Goal: Information Seeking & Learning: Learn about a topic

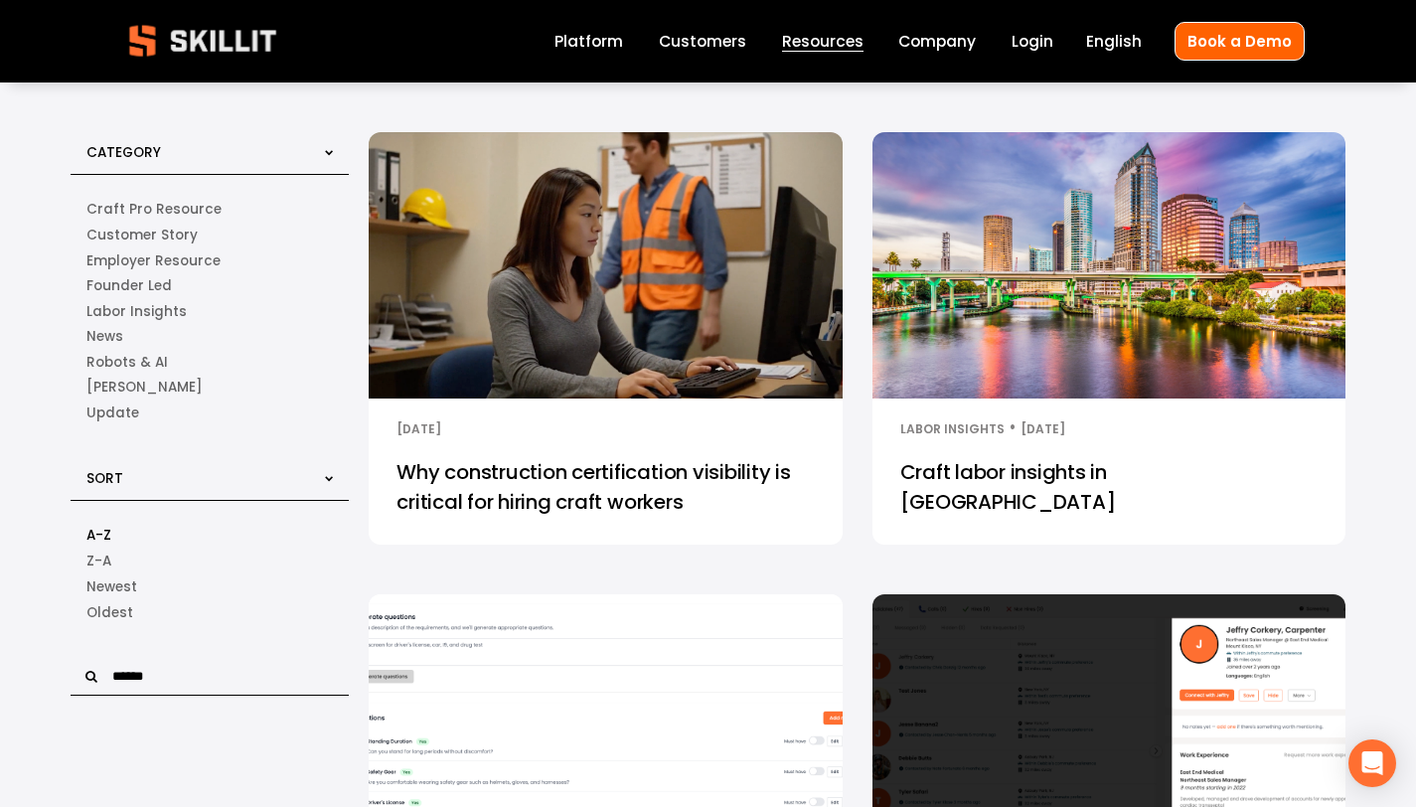
scroll to position [60, 0]
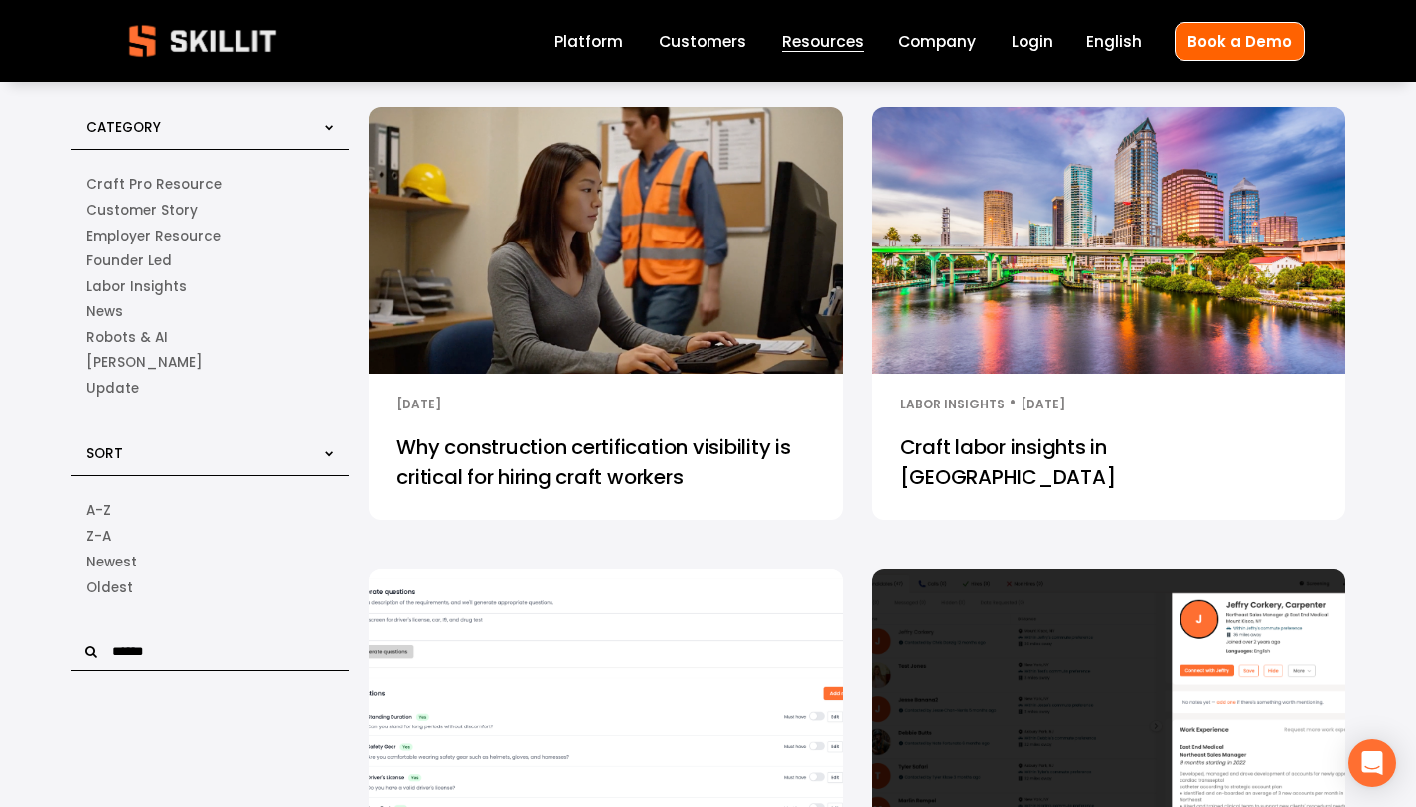
click at [148, 662] on input "text" at bounding box center [210, 652] width 278 height 38
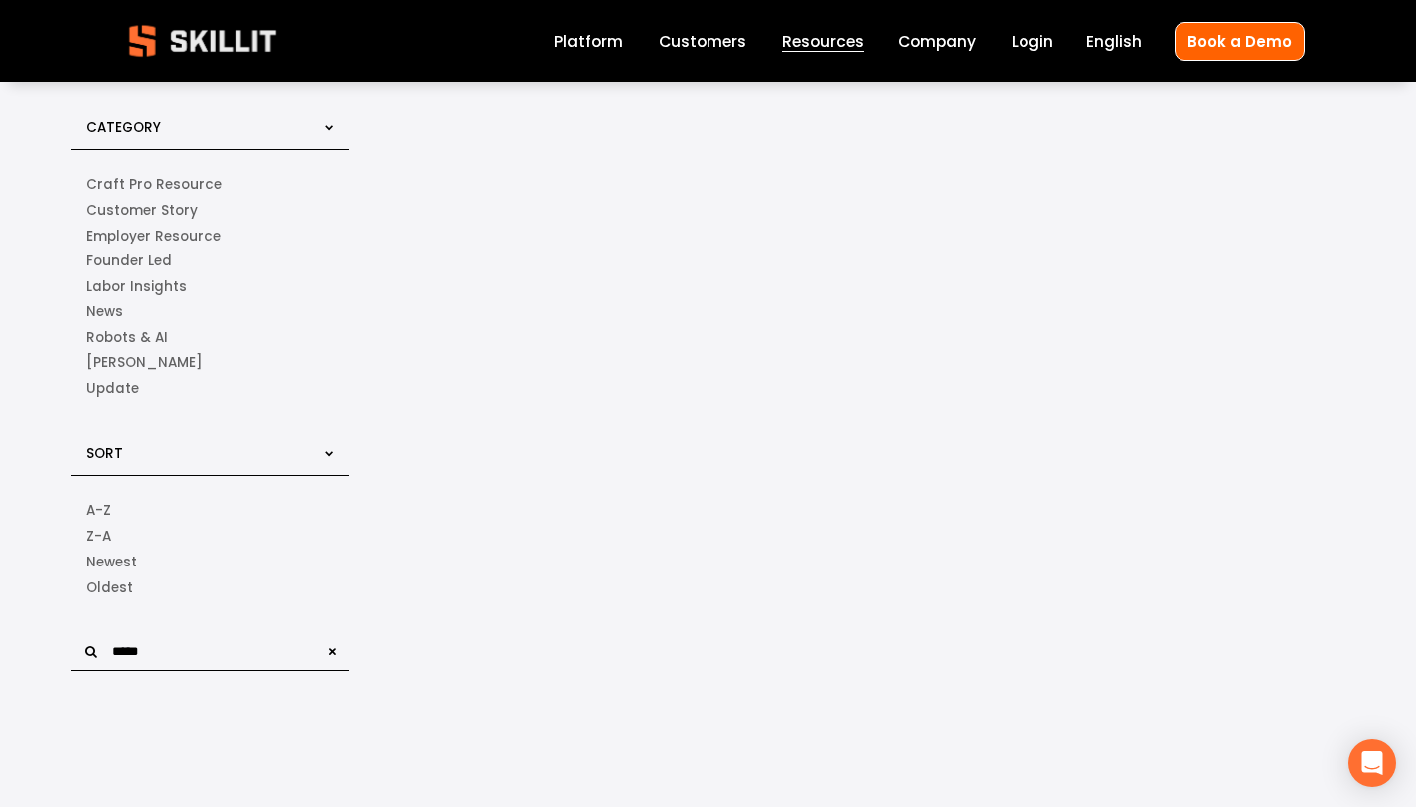
type input "*****"
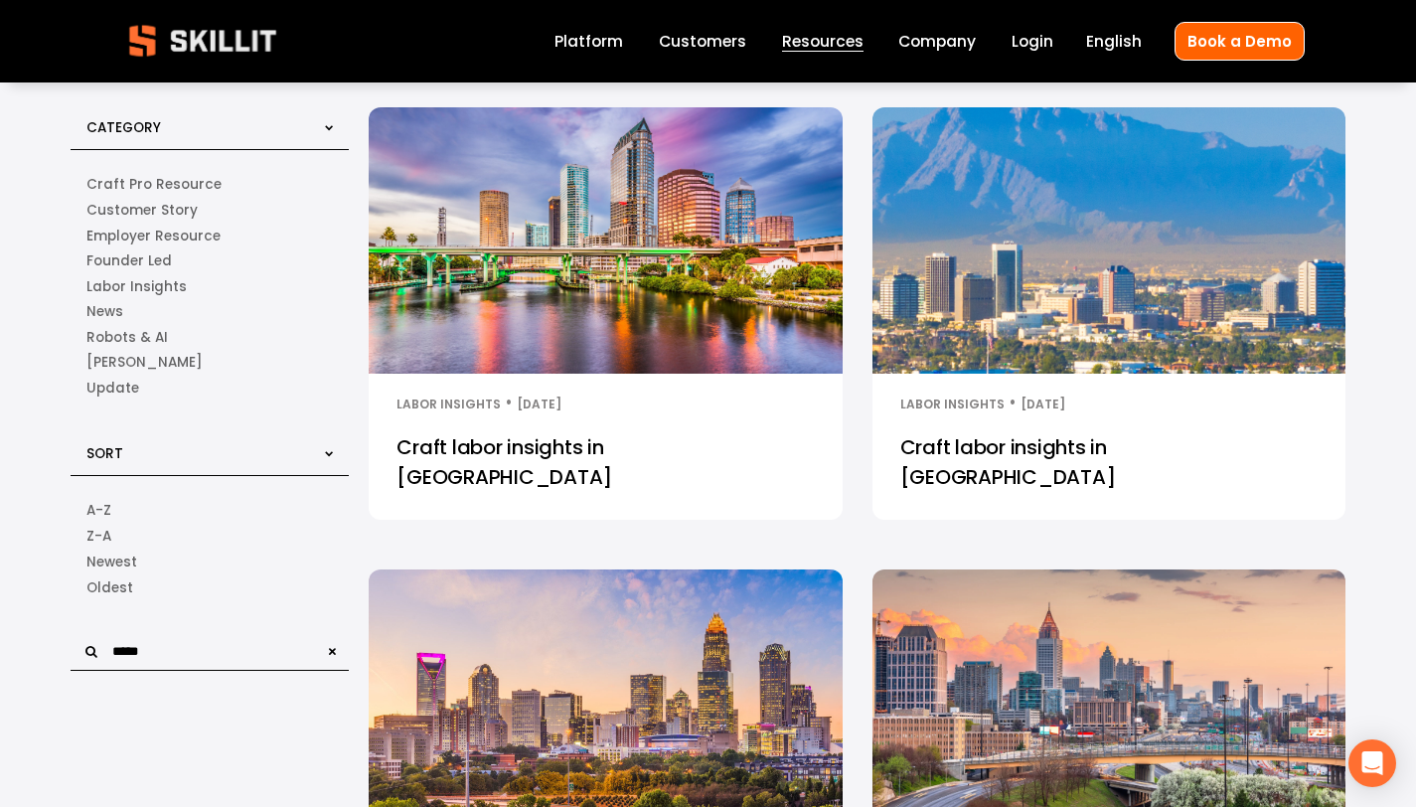
click at [522, 424] on link "Craft labor insights in Tampa" at bounding box center [605, 467] width 473 height 103
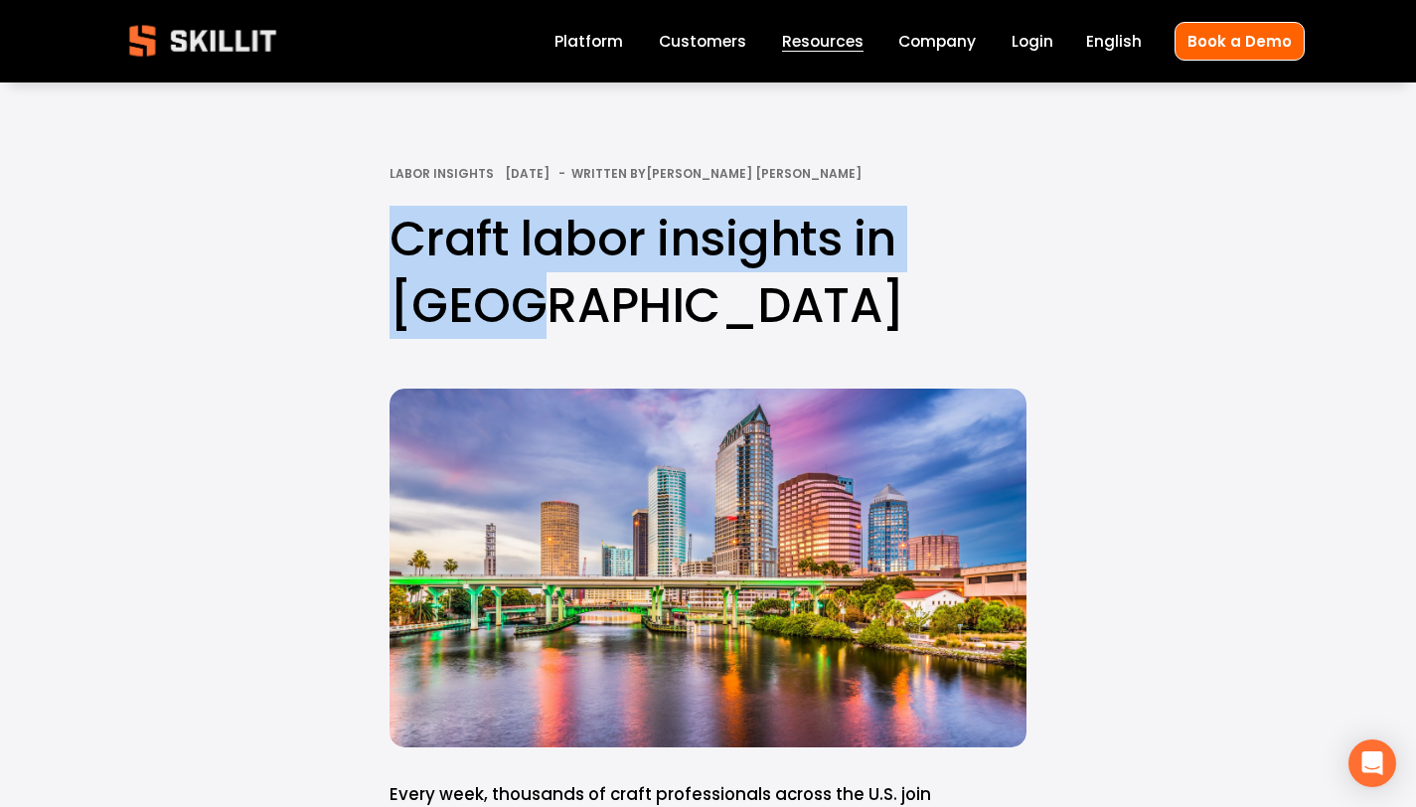
drag, startPoint x: 497, startPoint y: 315, endPoint x: 369, endPoint y: 255, distance: 141.4
copy h1 "Craft labor insights in Tampa"
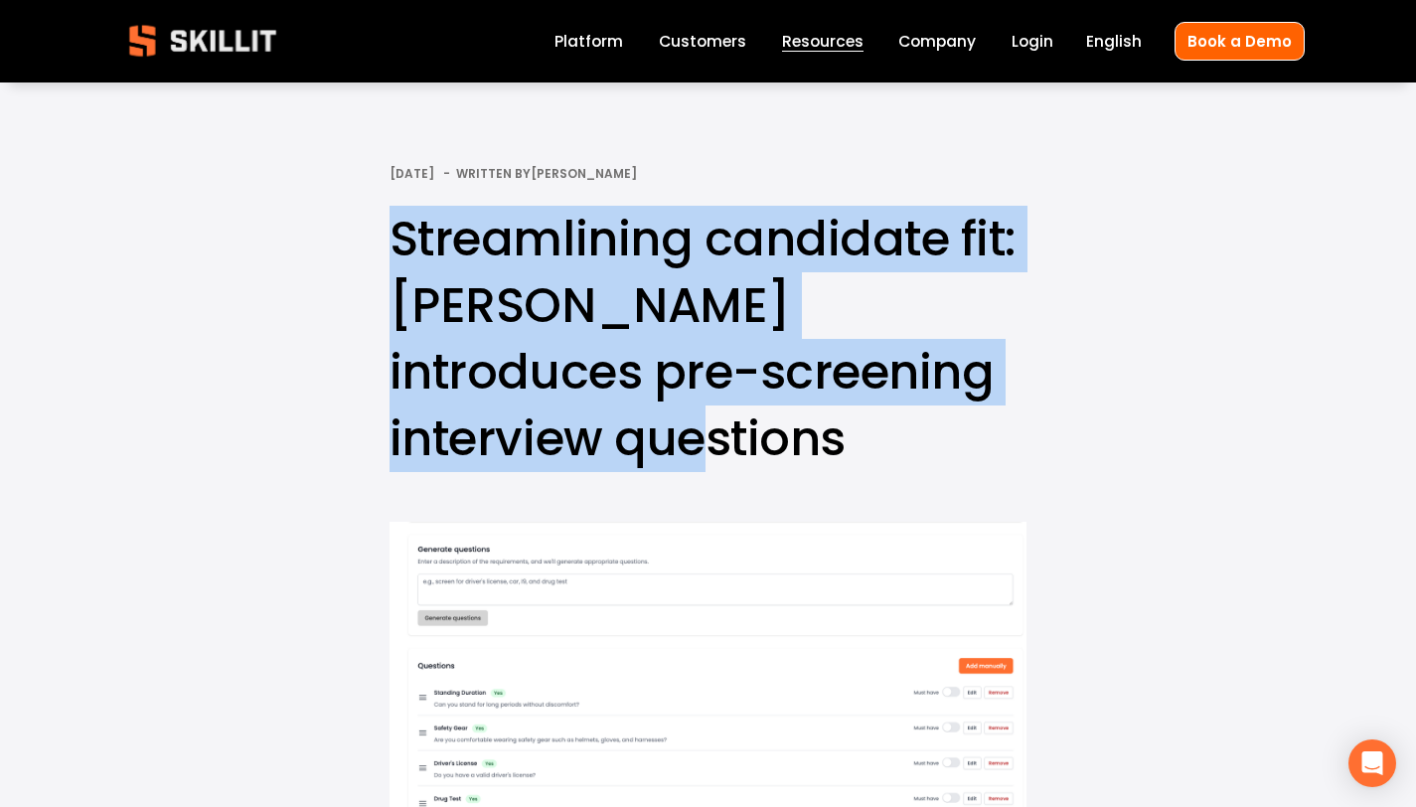
drag, startPoint x: 625, startPoint y: 448, endPoint x: 383, endPoint y: 236, distance: 322.5
copy h1 "Streamlining candidate fit: Skillit introduces pre-screening interview questions"
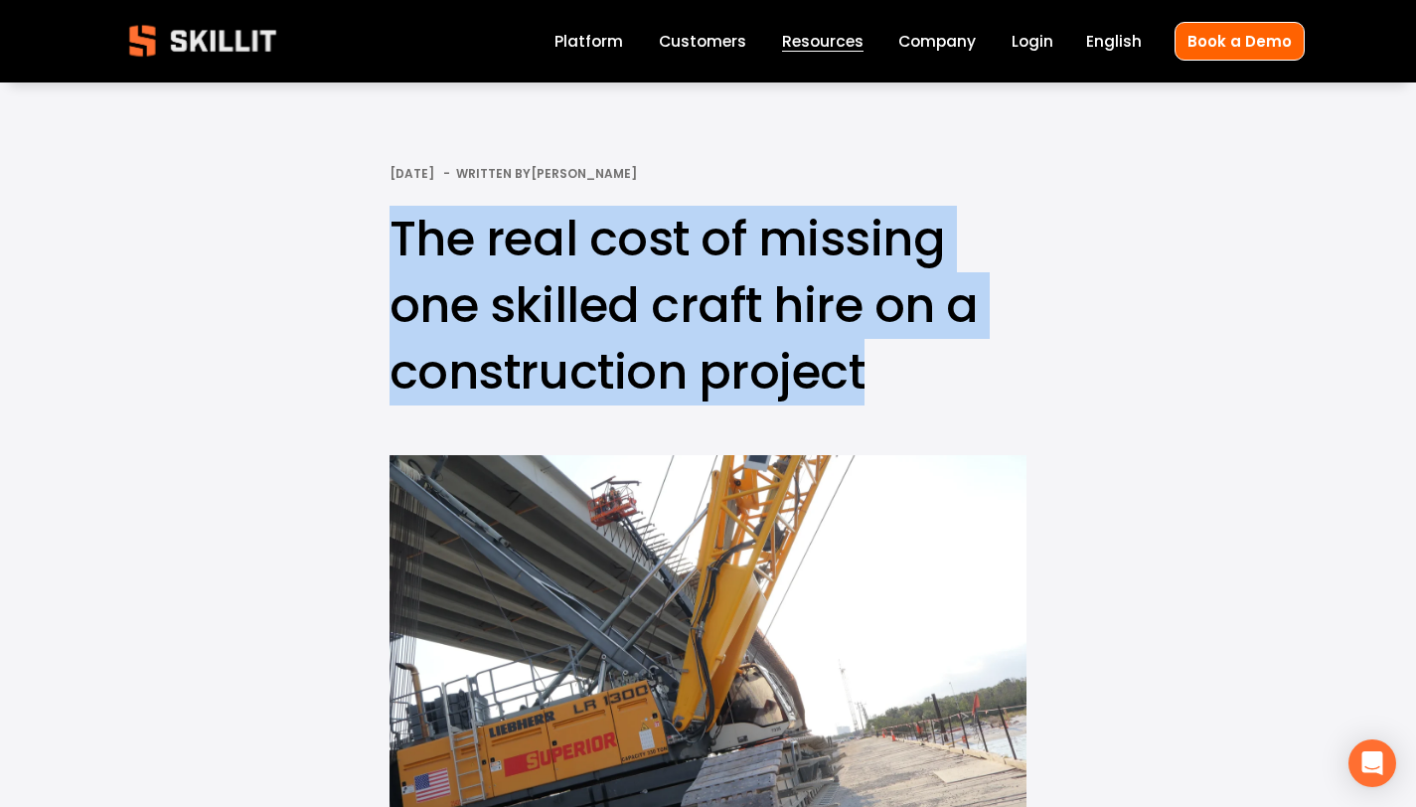
drag, startPoint x: 873, startPoint y: 386, endPoint x: 381, endPoint y: 249, distance: 511.3
copy h1 "The real cost of missing one skilled craft hire on a construction project"
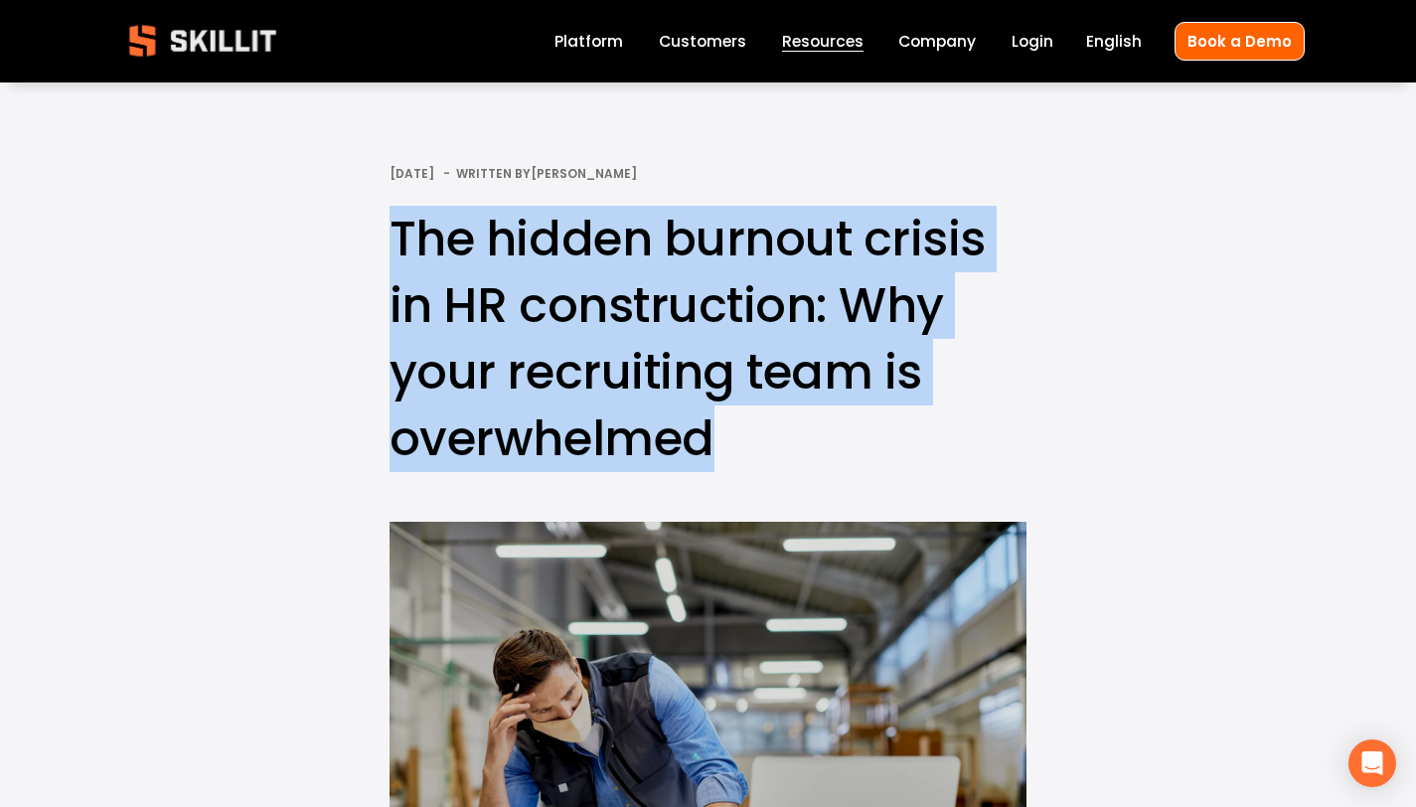
drag, startPoint x: 707, startPoint y: 445, endPoint x: 376, endPoint y: 237, distance: 390.7
copy h1 "The hidden burnout crisis in HR construction: Why your recruiting team is overw…"
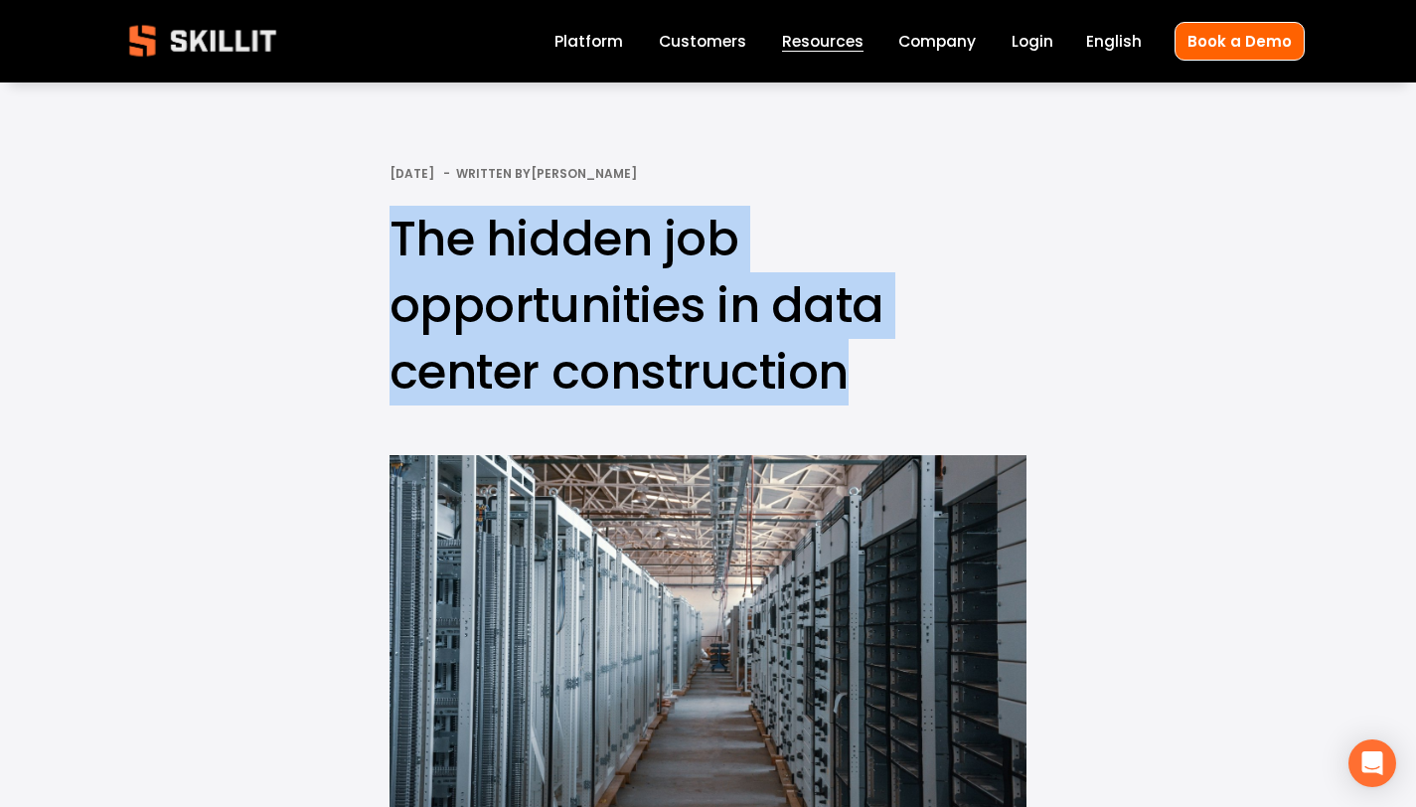
drag, startPoint x: 864, startPoint y: 371, endPoint x: 386, endPoint y: 253, distance: 492.1
copy h1 "The hidden job opportunities in data center construction"
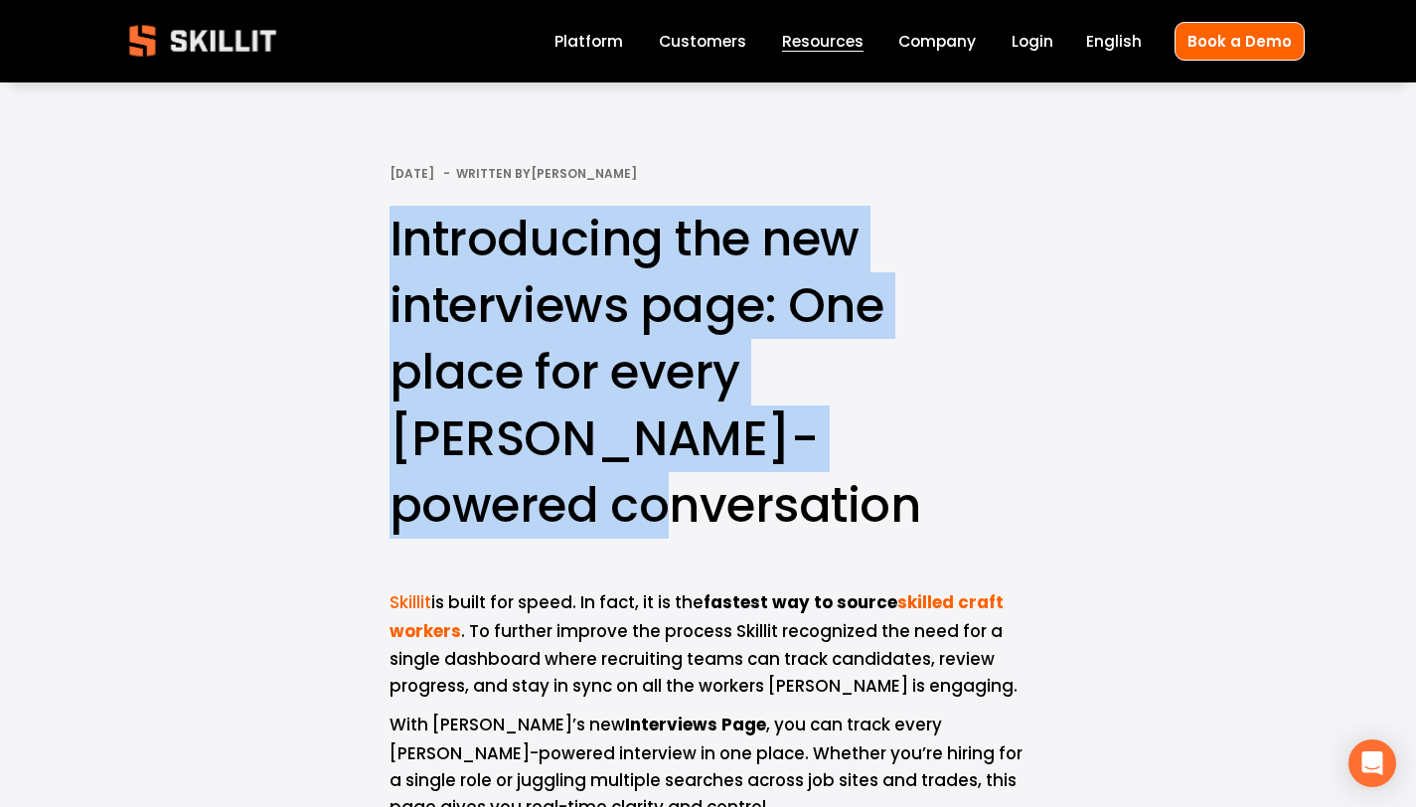
drag, startPoint x: 942, startPoint y: 442, endPoint x: 368, endPoint y: 259, distance: 602.8
copy h1 "Introducing the new interviews page: One place for every [PERSON_NAME]-powered …"
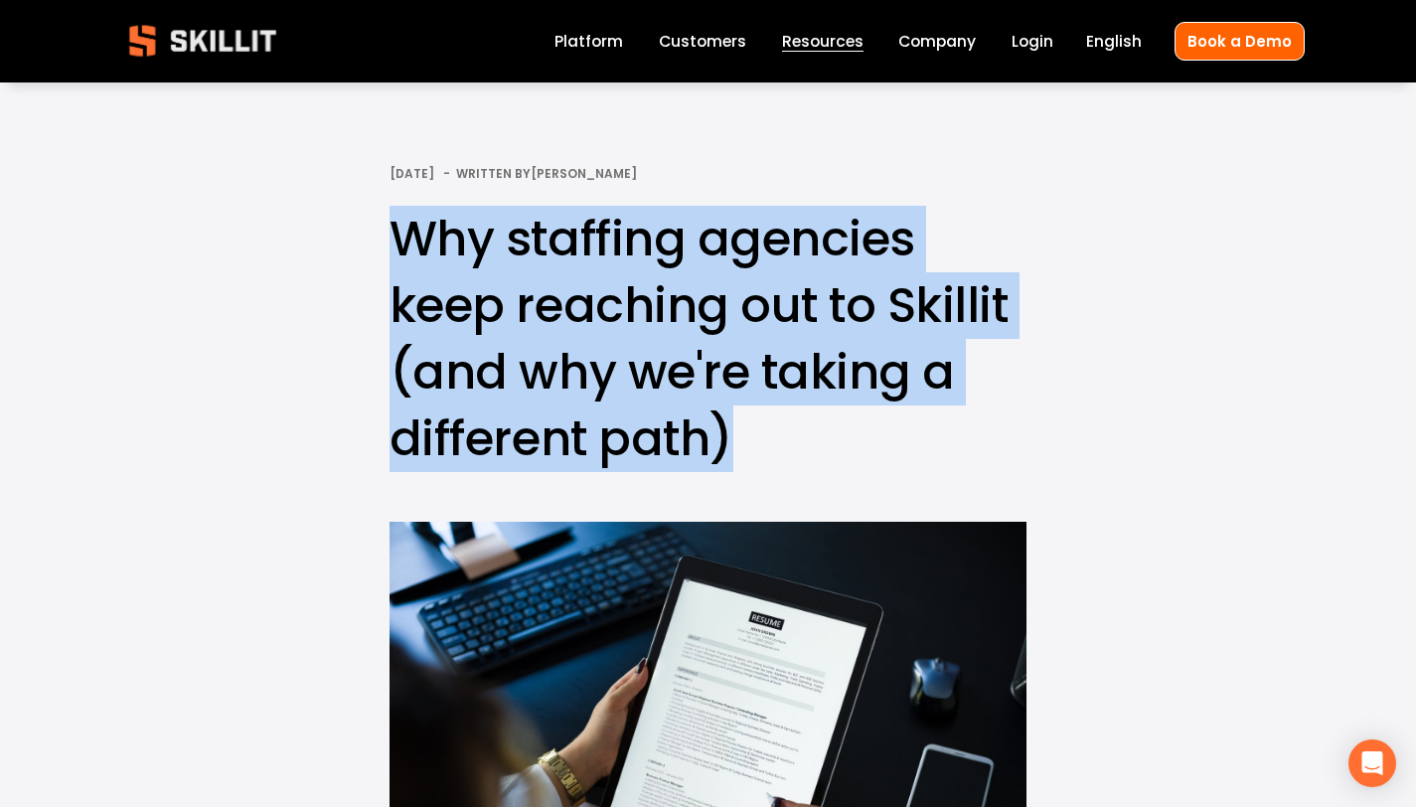
drag, startPoint x: 727, startPoint y: 437, endPoint x: 353, endPoint y: 254, distance: 416.9
copy h1 "Why staffing agencies keep reaching out to Skillit (and why we're taking a diff…"
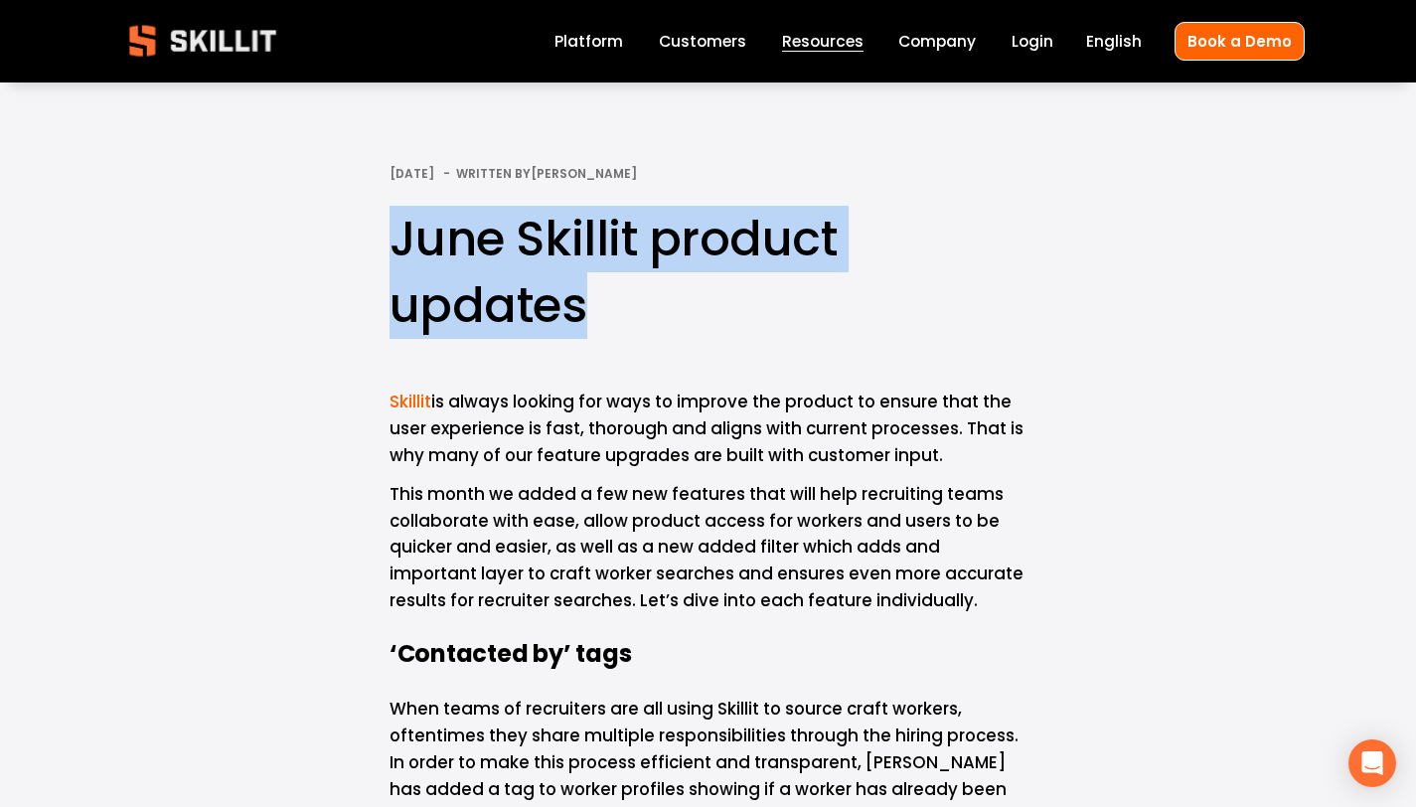
drag, startPoint x: 594, startPoint y: 315, endPoint x: 396, endPoint y: 240, distance: 211.3
click at [396, 240] on h1 "June Skillit product updates" at bounding box center [708, 272] width 637 height 133
copy h1 "June Skillit product updates"
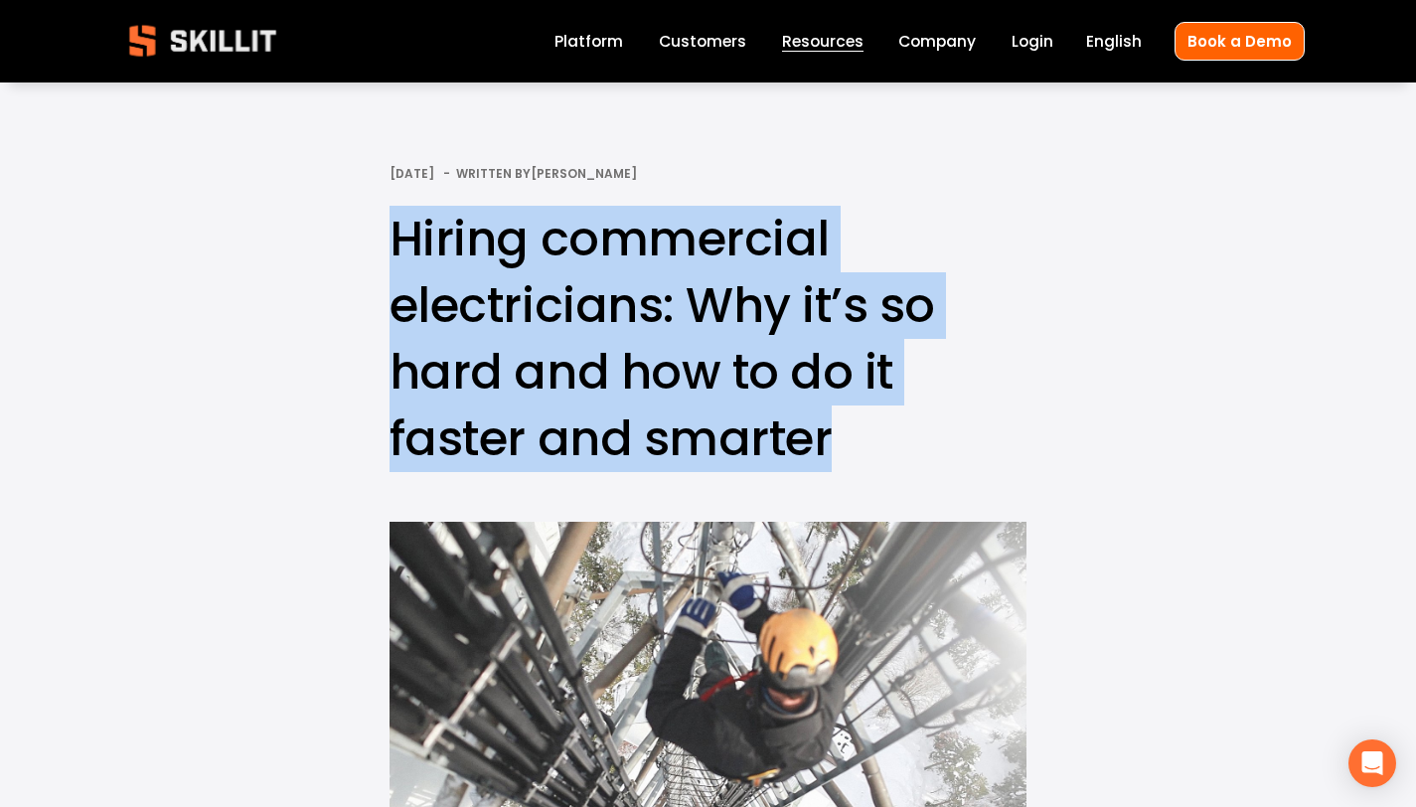
drag, startPoint x: 827, startPoint y: 442, endPoint x: 311, endPoint y: 248, distance: 550.9
copy h1 "Hiring commercial electricians: Why it’s so hard and how to do it faster and sm…"
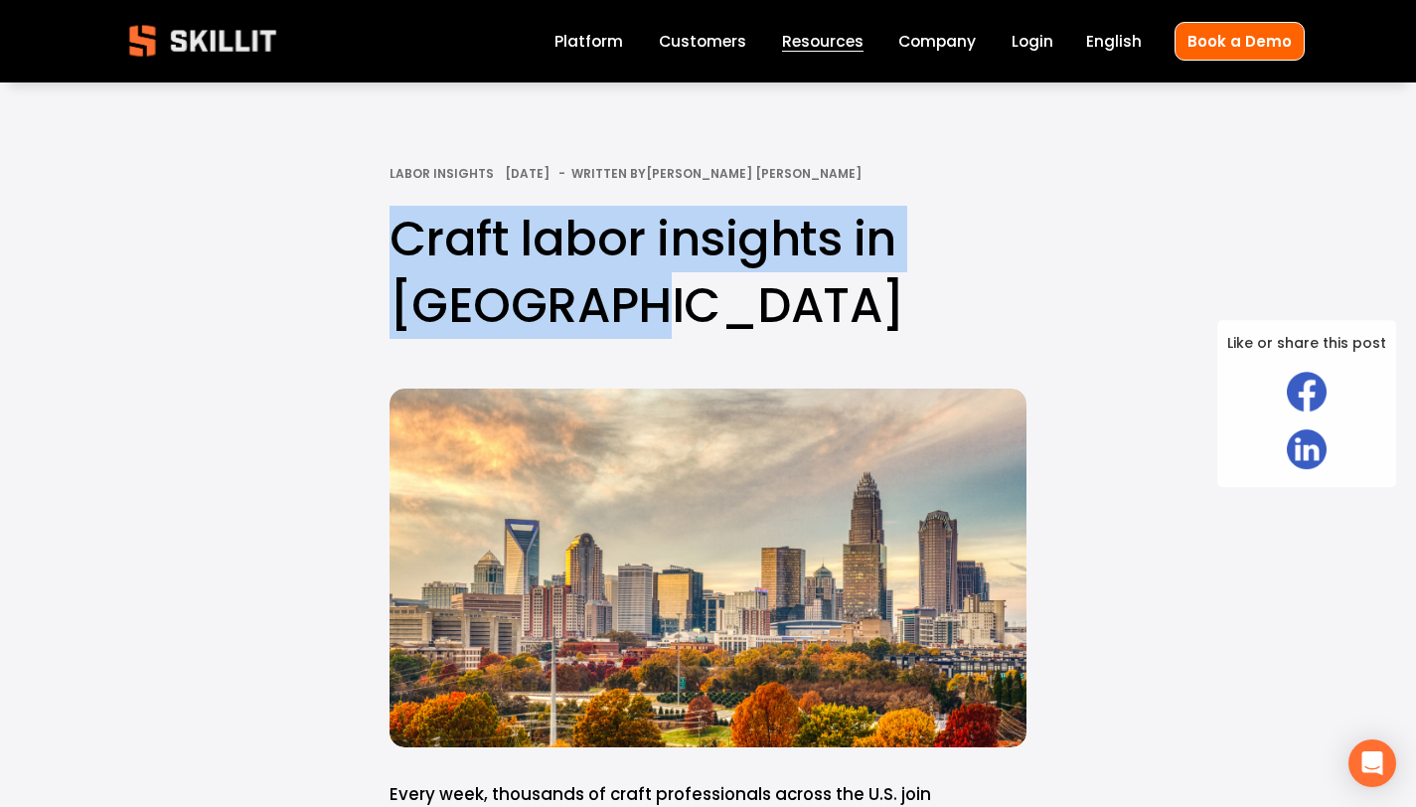
drag, startPoint x: 617, startPoint y: 306, endPoint x: 393, endPoint y: 246, distance: 232.4
click at [393, 246] on h1 "Craft labor insights in [GEOGRAPHIC_DATA]" at bounding box center [708, 272] width 637 height 133
copy h1 "Craft labor insights in [GEOGRAPHIC_DATA]"
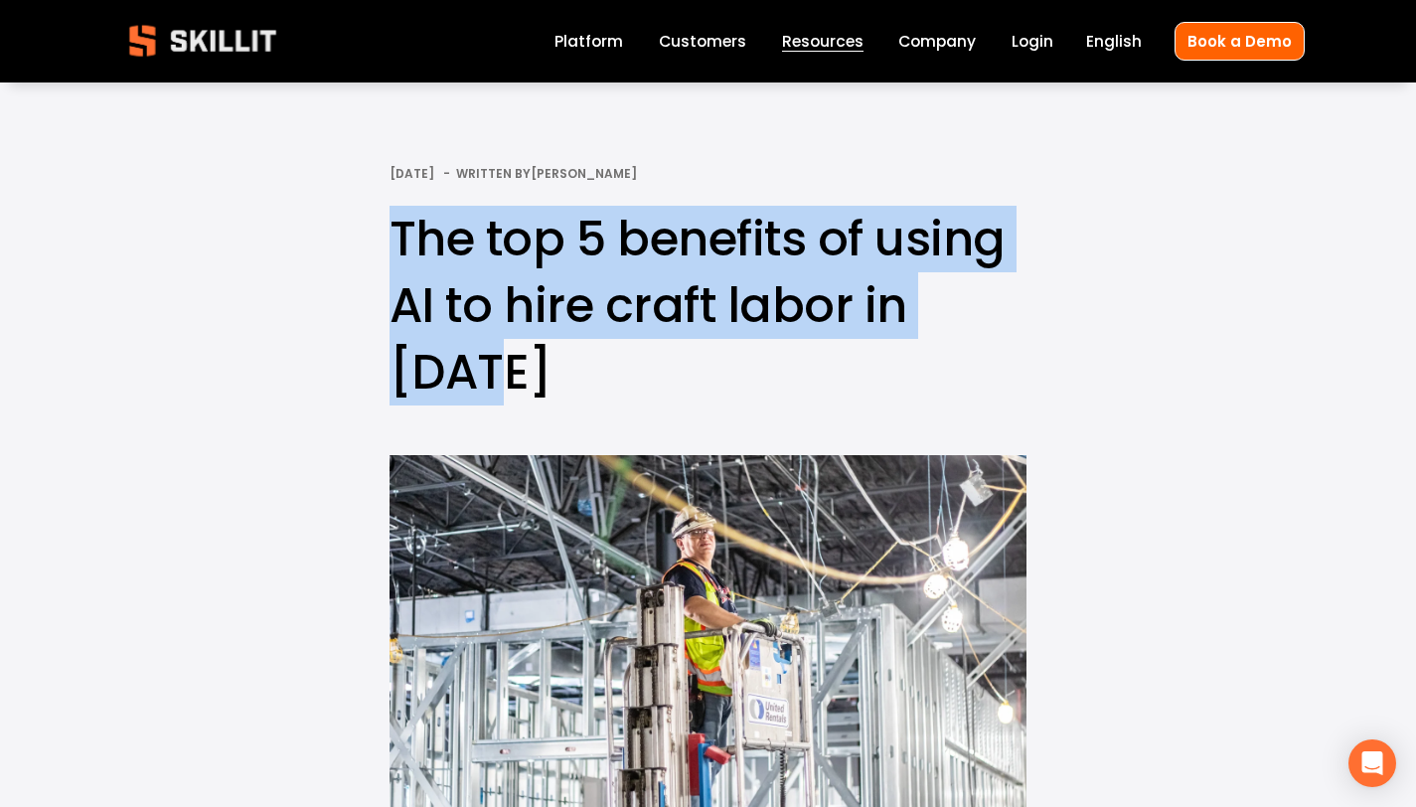
drag, startPoint x: 509, startPoint y: 368, endPoint x: 322, endPoint y: 236, distance: 228.3
copy h1 "The top 5 benefits of using AI to hire craft labor in [DATE]"
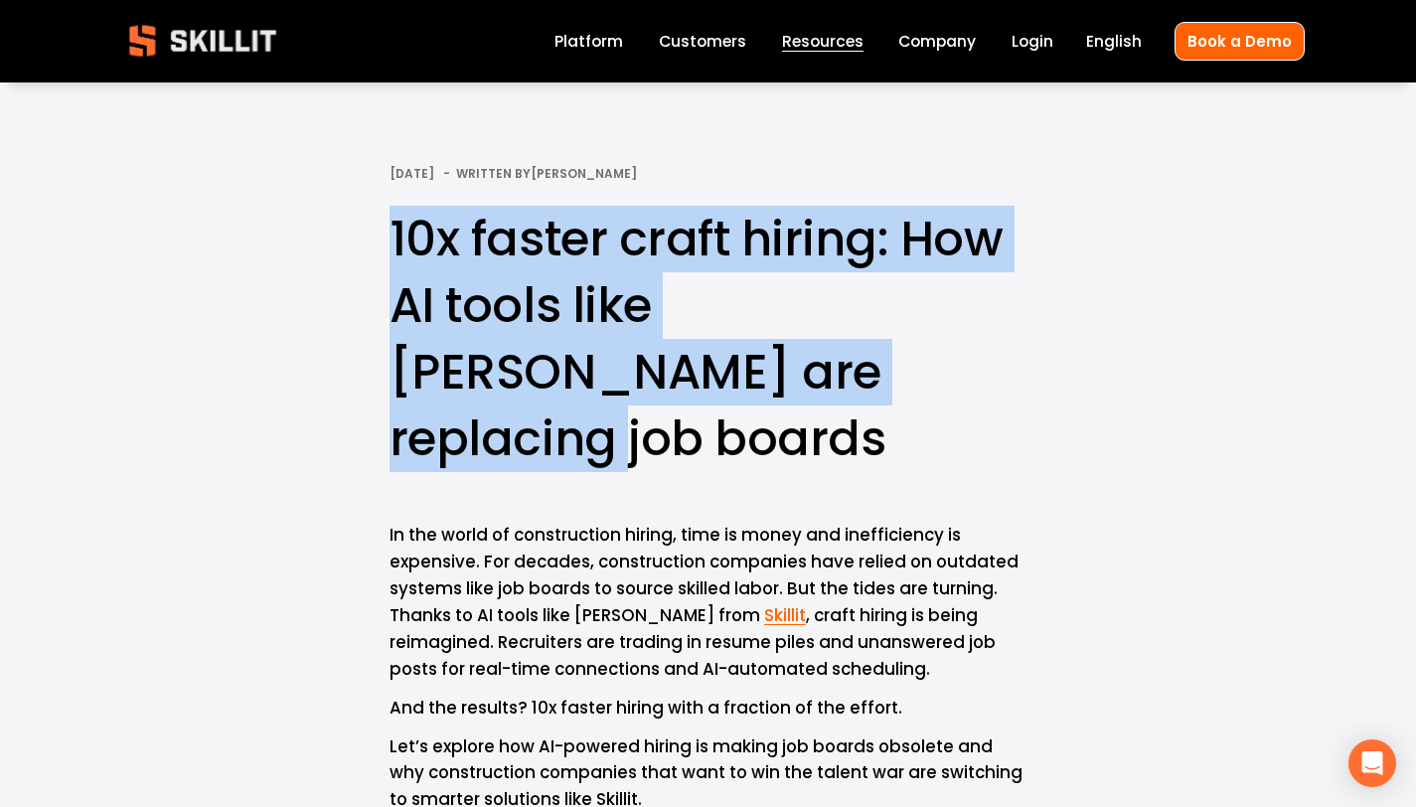
drag, startPoint x: 877, startPoint y: 378, endPoint x: 490, endPoint y: 274, distance: 401.1
copy h1 "10x faster craft hiring: How AI tools like [PERSON_NAME] are replacing job boar…"
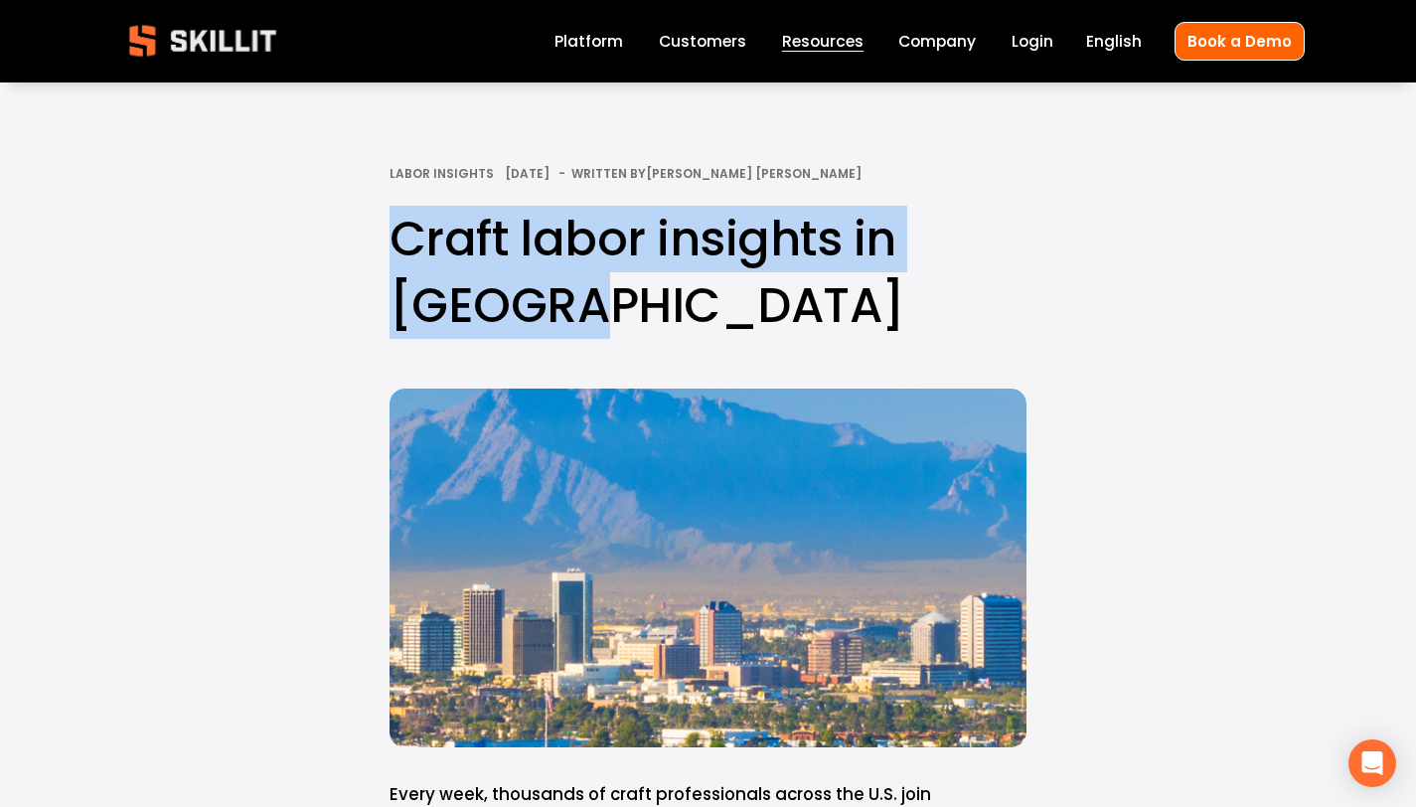
drag, startPoint x: 521, startPoint y: 310, endPoint x: 367, endPoint y: 247, distance: 166.3
copy h1 "Craft labor insights in [GEOGRAPHIC_DATA]"
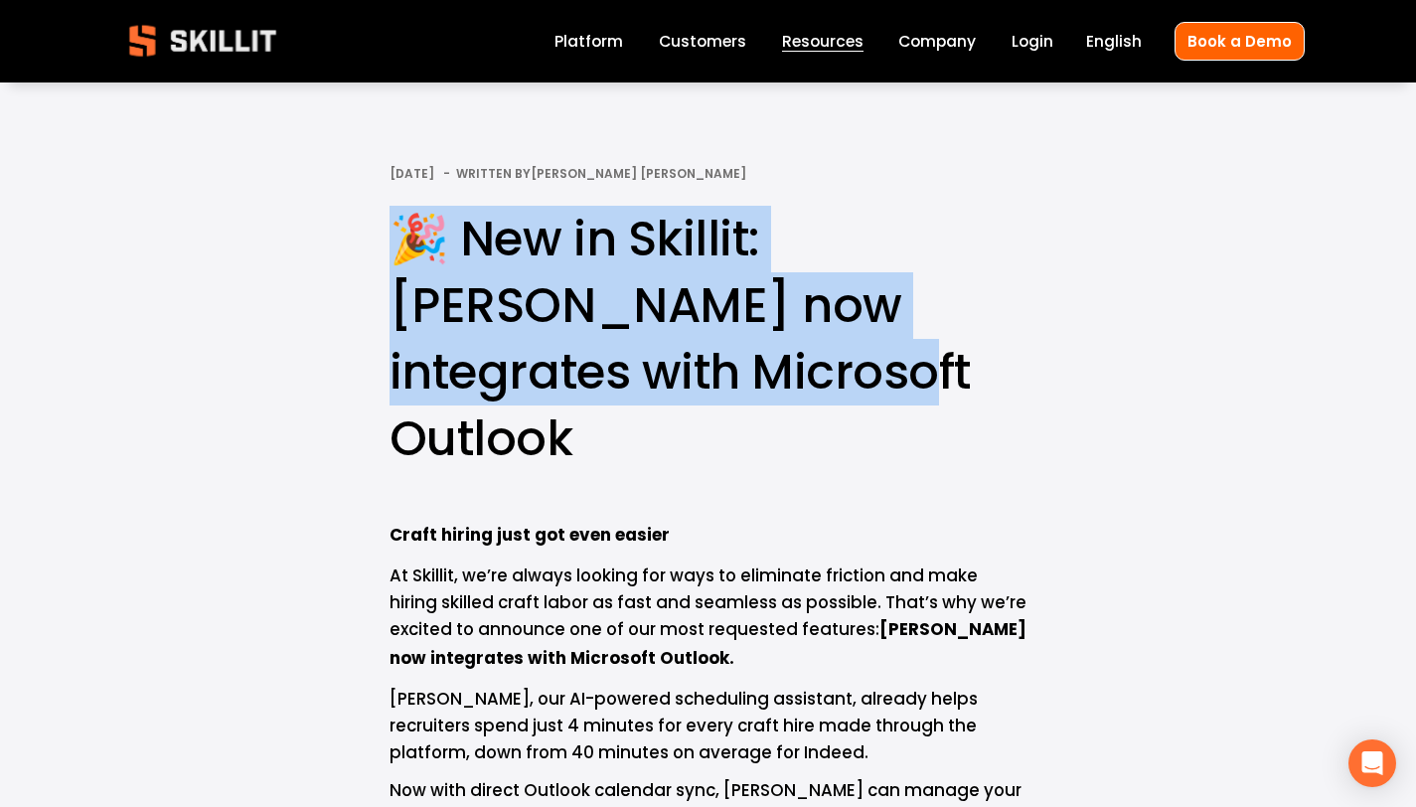
drag, startPoint x: 579, startPoint y: 374, endPoint x: 328, endPoint y: 199, distance: 306.3
copy h1 "🎉 New in Skillit: [PERSON_NAME] now integrates with Microsoft Outlook"
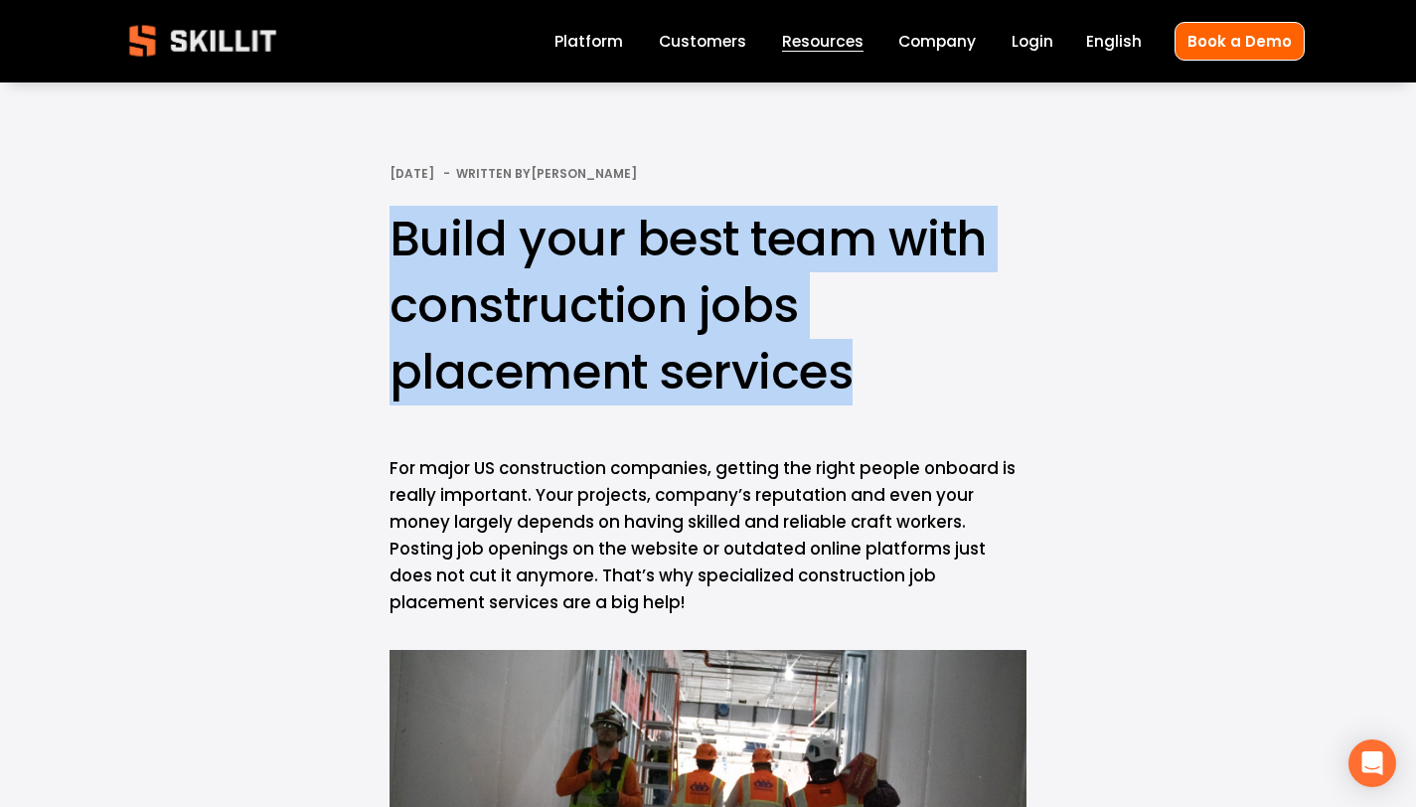
drag, startPoint x: 862, startPoint y: 369, endPoint x: 364, endPoint y: 250, distance: 511.7
copy h1 "Build your best team with construction jobs placement services"
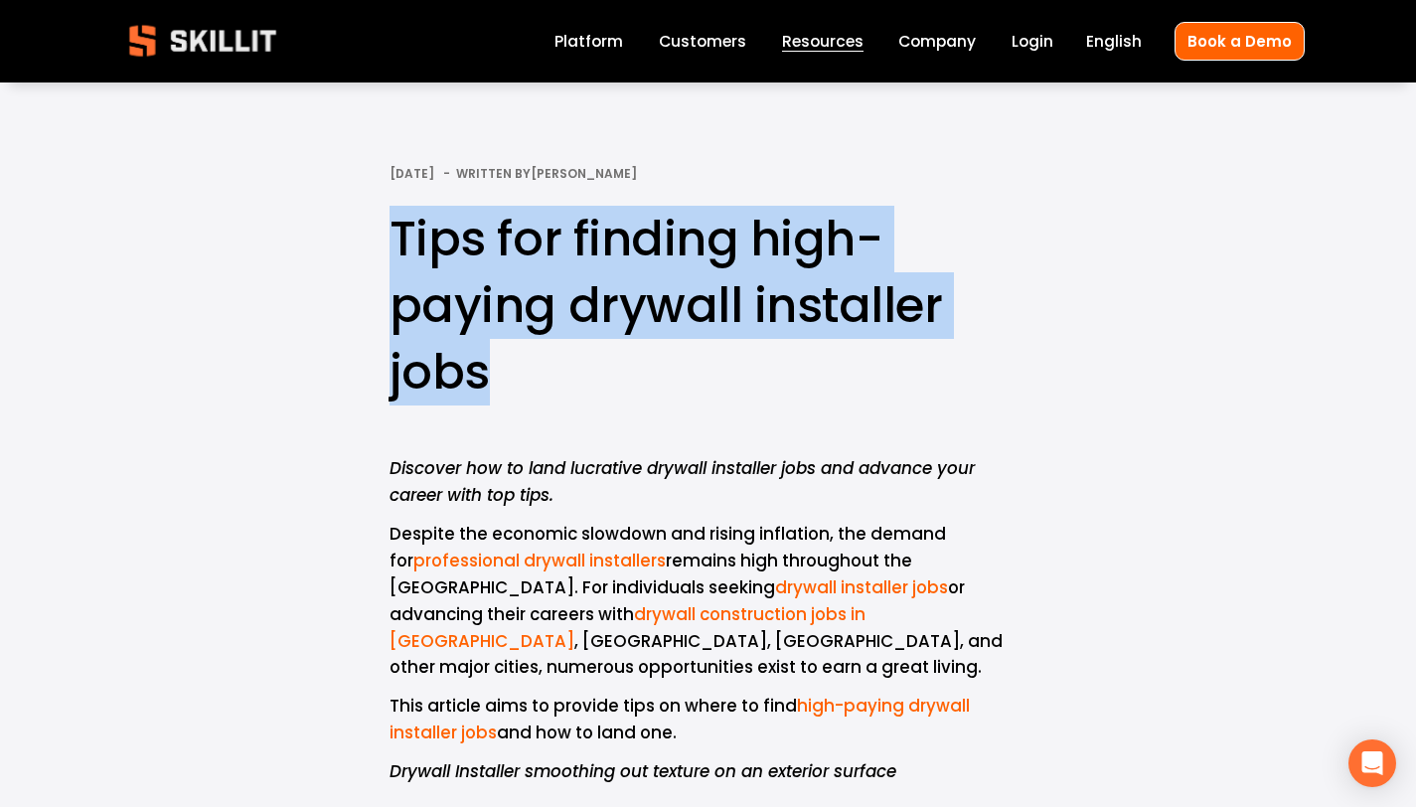
drag, startPoint x: 491, startPoint y: 381, endPoint x: 349, endPoint y: 223, distance: 212.5
copy h1 "Tips for finding high-paying drywall installer jobs"
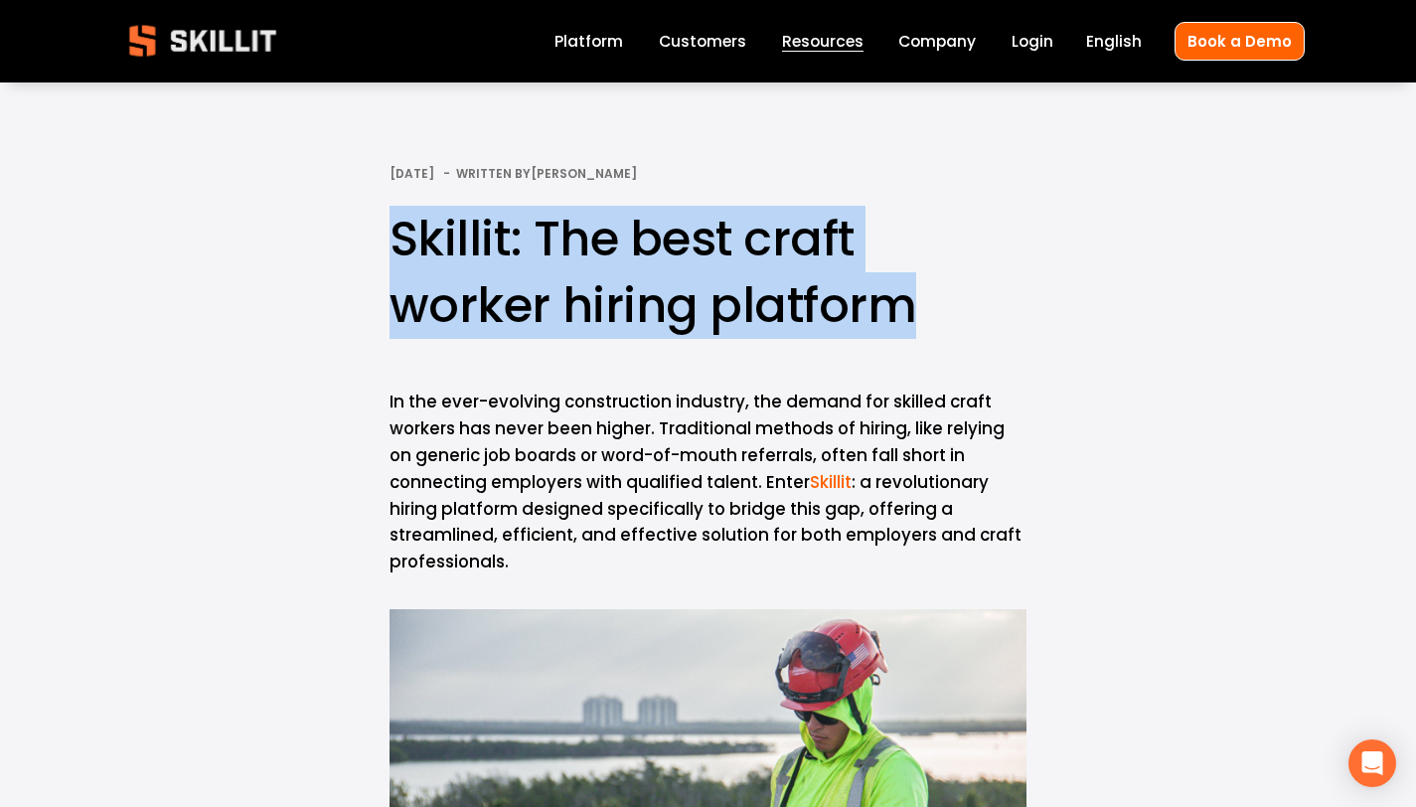
drag, startPoint x: 924, startPoint y: 310, endPoint x: 367, endPoint y: 255, distance: 560.1
copy h1 "Skillit: The best craft worker hiring platform"
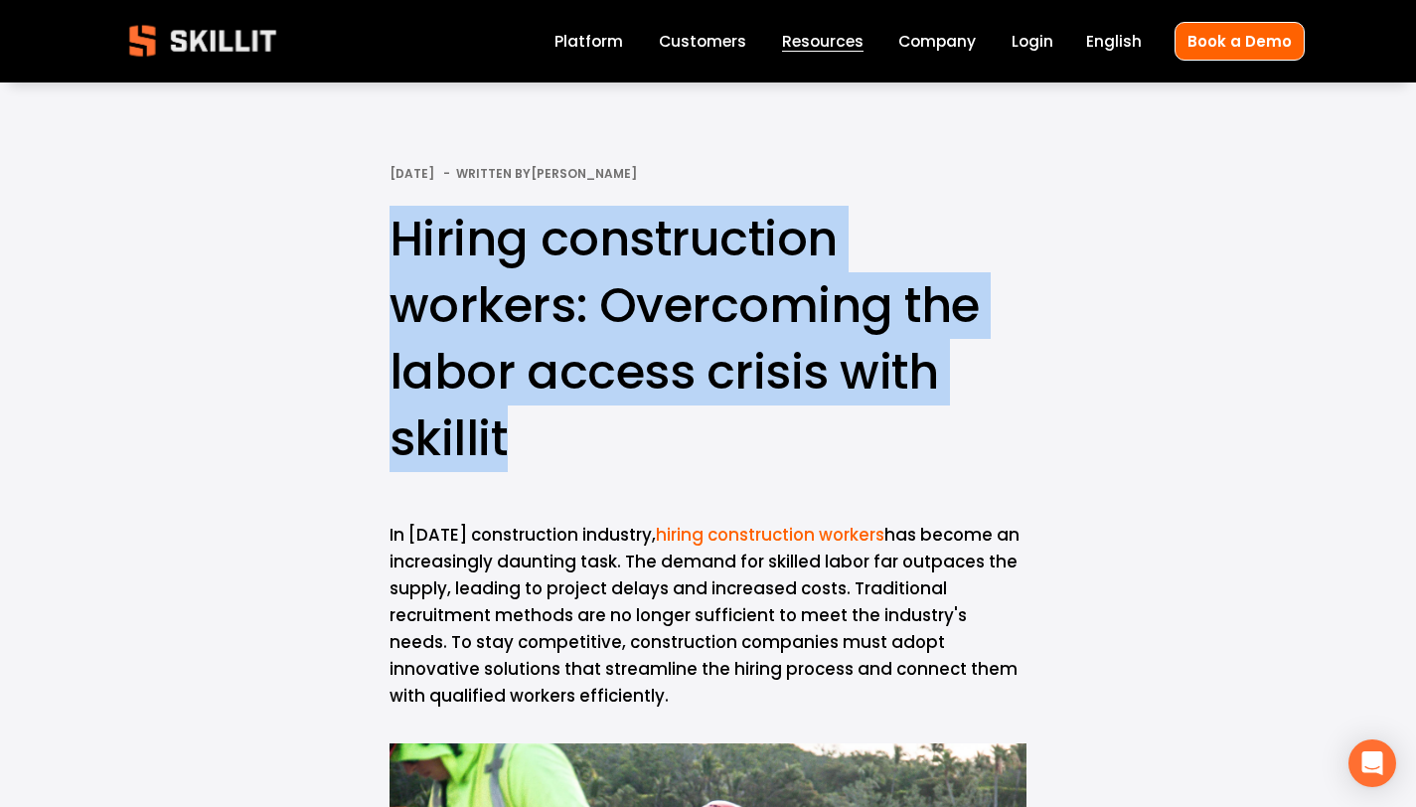
drag, startPoint x: 506, startPoint y: 454, endPoint x: 369, endPoint y: 236, distance: 258.1
copy h1 "Hiring construction workers: Overcoming the labor access crisis with skillit"
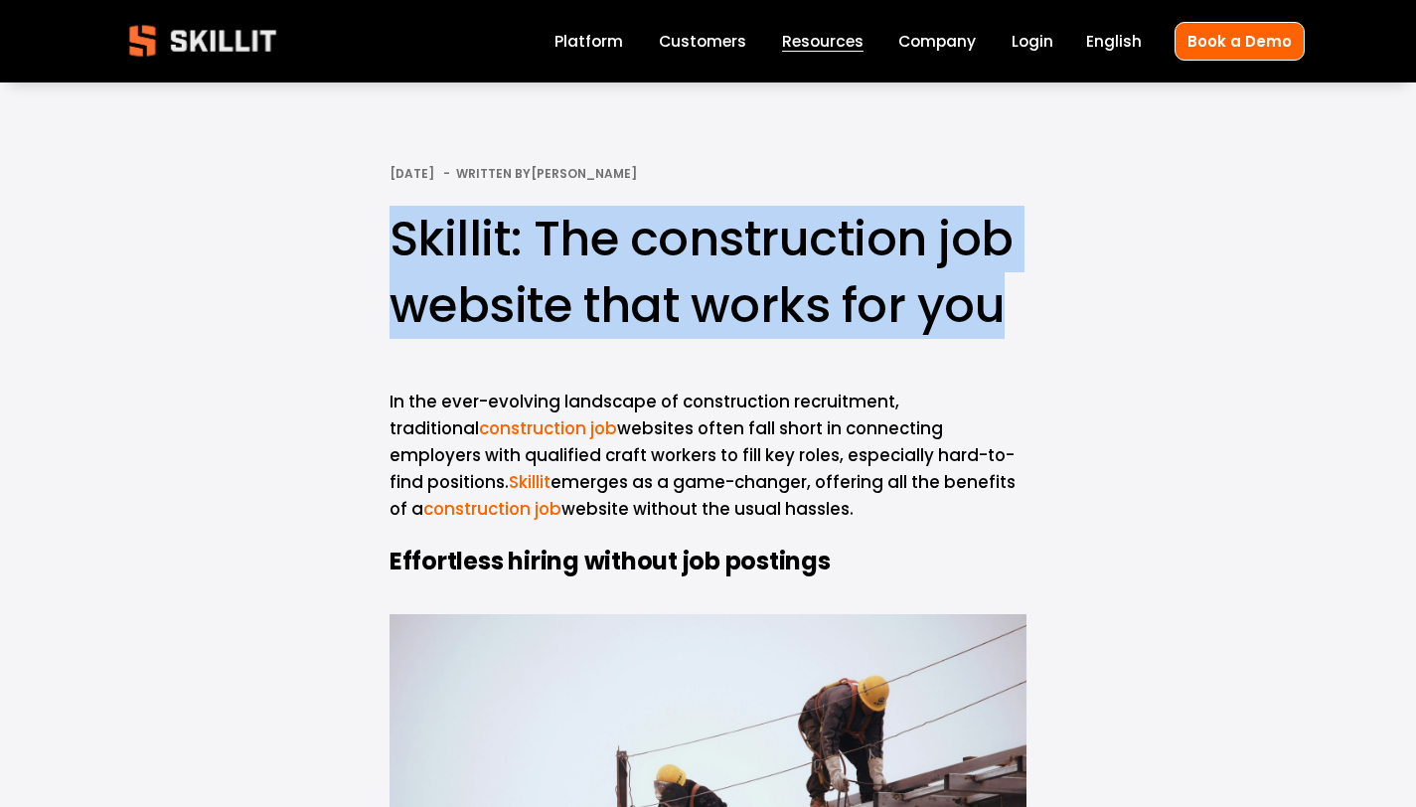
drag, startPoint x: 1002, startPoint y: 299, endPoint x: 389, endPoint y: 247, distance: 615.3
click at [390, 247] on h1 "​Skillit: The construction job website that works for you​" at bounding box center [708, 272] width 637 height 133
copy h1 "​Skillit: The construction job website that works for you"
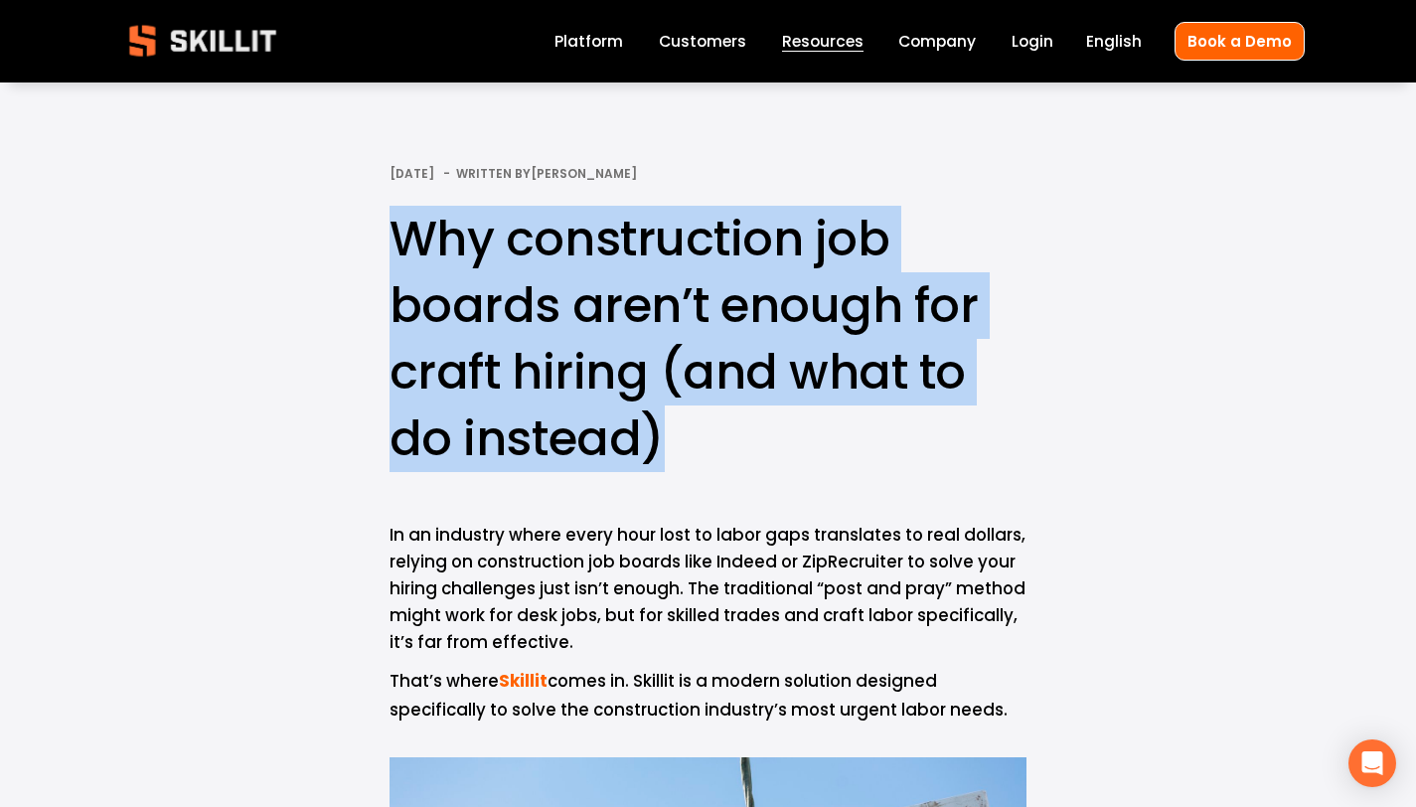
drag, startPoint x: 672, startPoint y: 444, endPoint x: 383, endPoint y: 246, distance: 350.3
copy h1 "Why construction job boards aren’t enough for craft hiring (and what to do inst…"
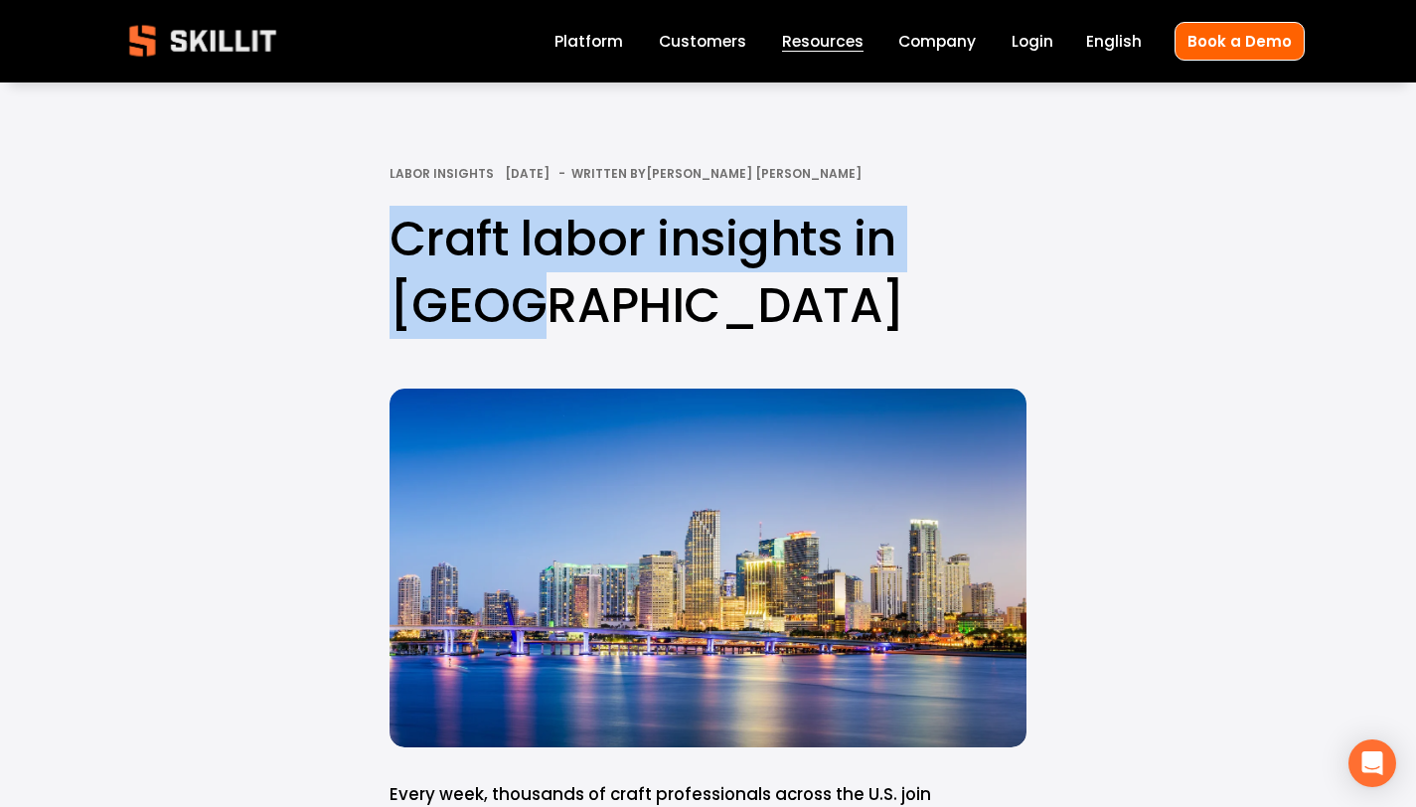
drag, startPoint x: 550, startPoint y: 301, endPoint x: 360, endPoint y: 230, distance: 202.8
copy h1 "Craft labor insights in Miami"
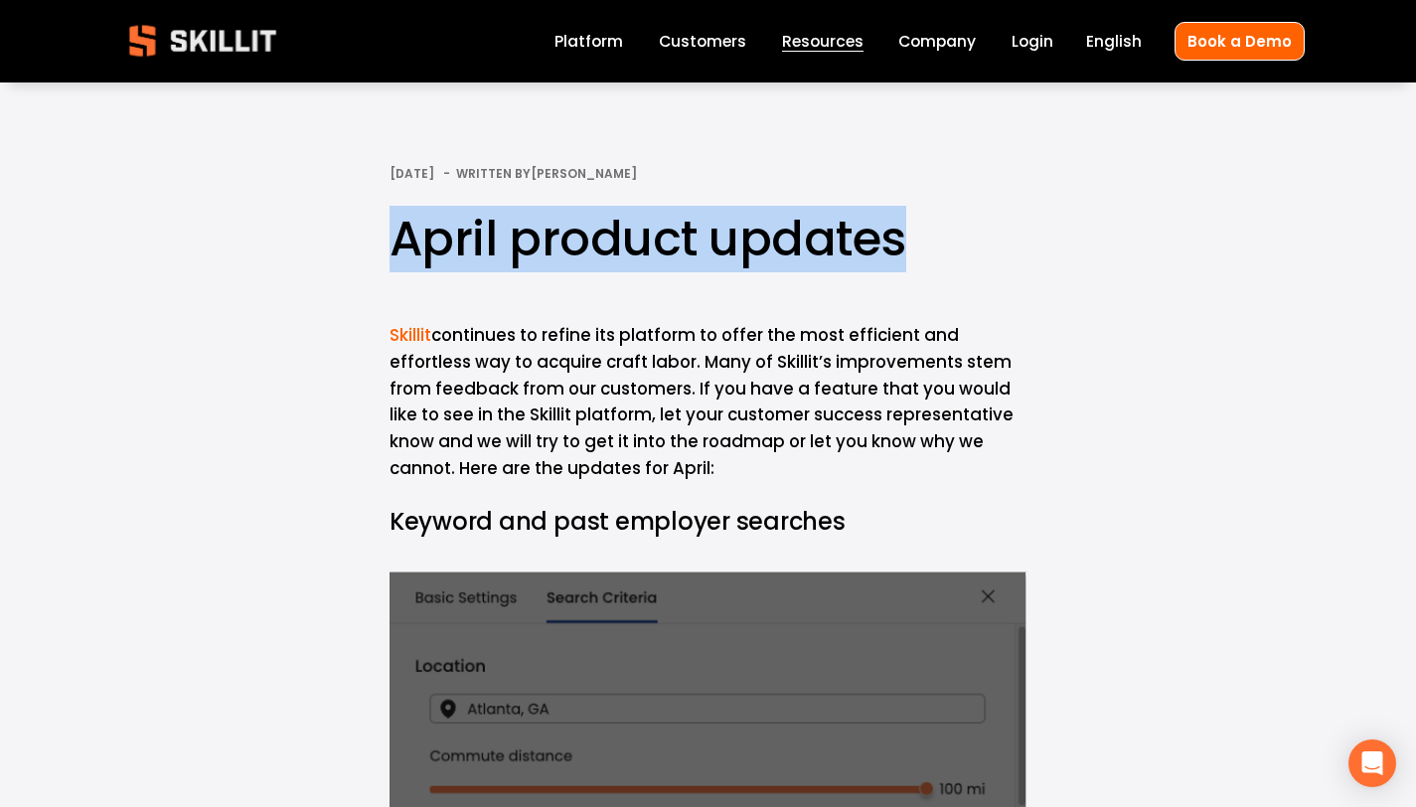
drag, startPoint x: 909, startPoint y: 236, endPoint x: 398, endPoint y: 239, distance: 510.8
click at [398, 239] on h1 "April product updates" at bounding box center [708, 239] width 637 height 67
copy h1 "April product updates"
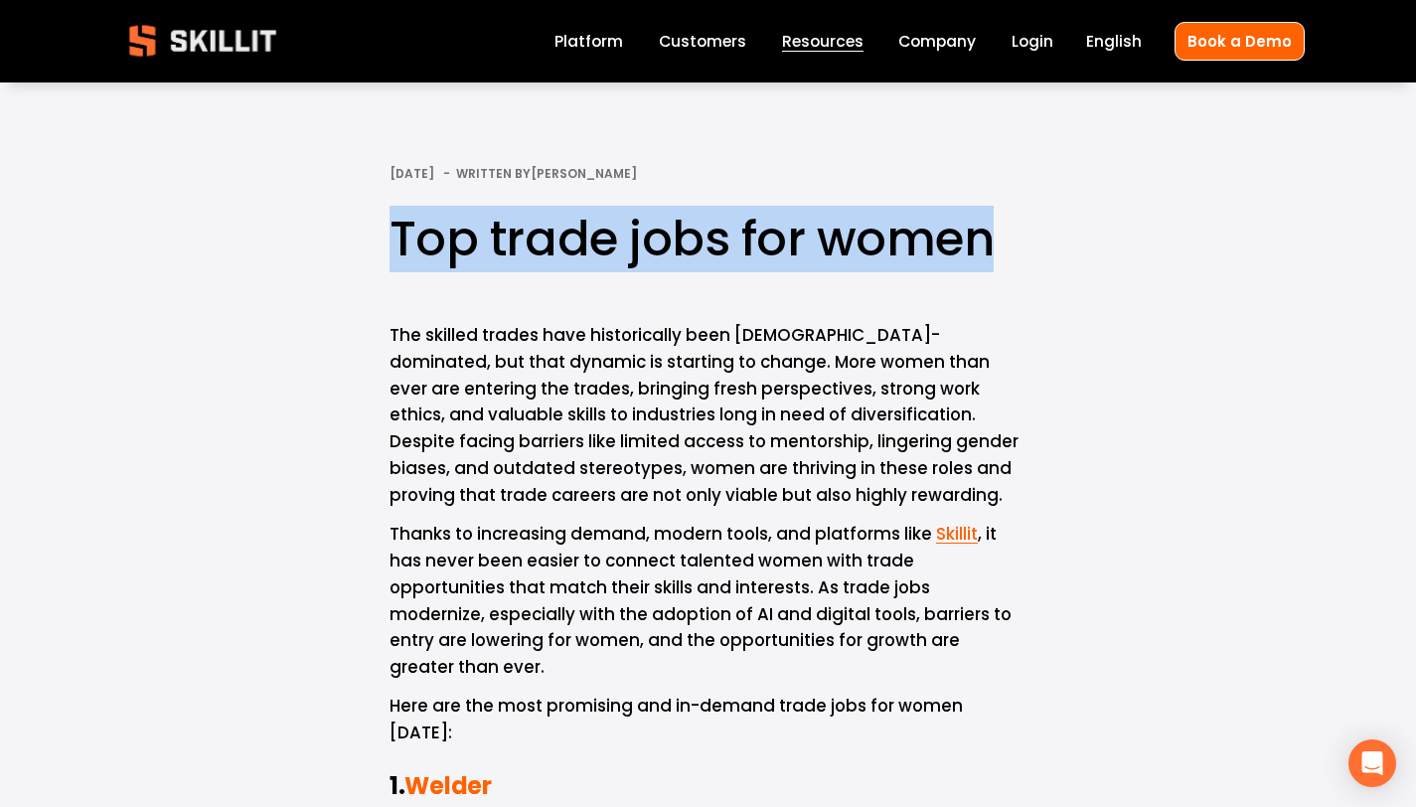
drag, startPoint x: 986, startPoint y: 230, endPoint x: 375, endPoint y: 219, distance: 611.2
copy h1 "Top trade jobs for women"
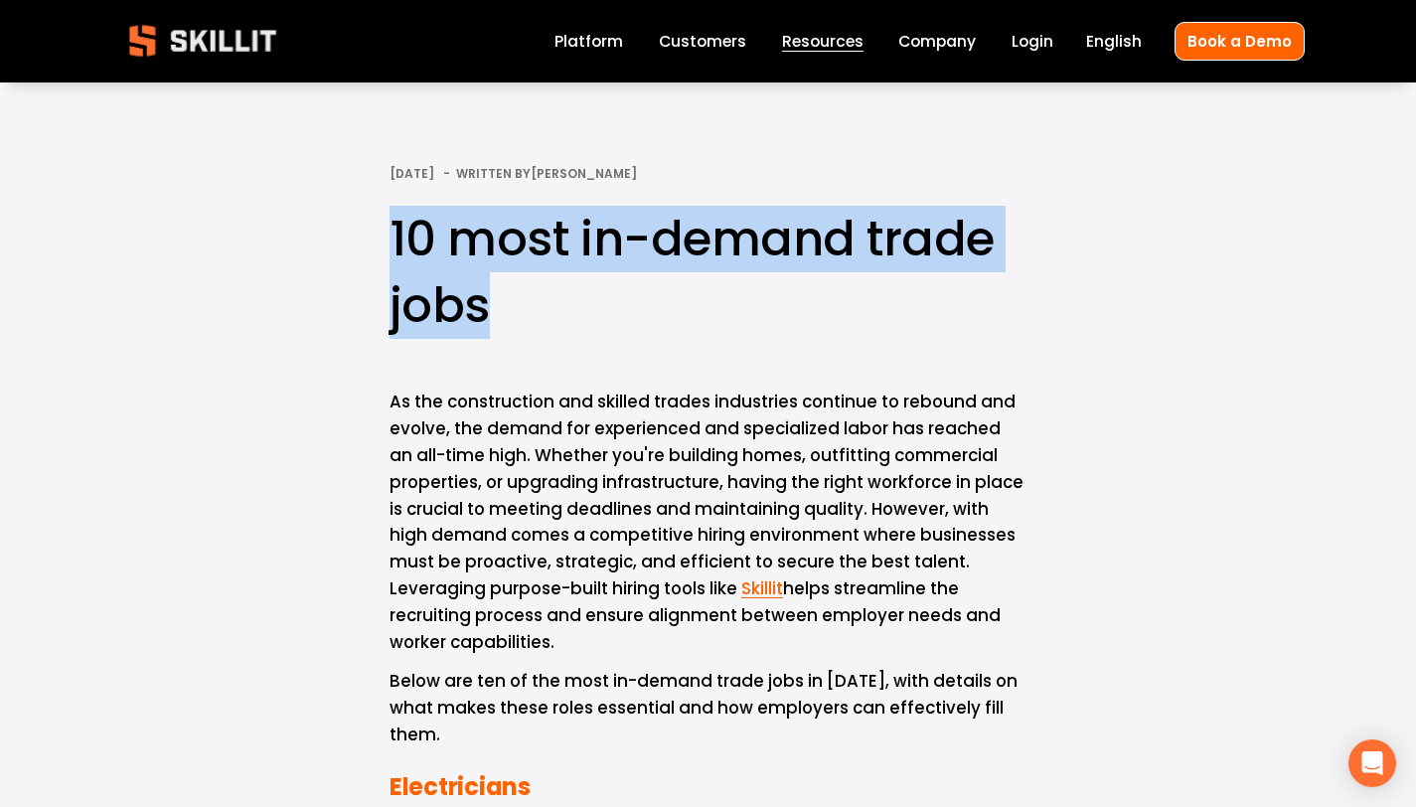
drag, startPoint x: 510, startPoint y: 307, endPoint x: 355, endPoint y: 252, distance: 164.4
copy h1 "10 most in-demand trade jobs"
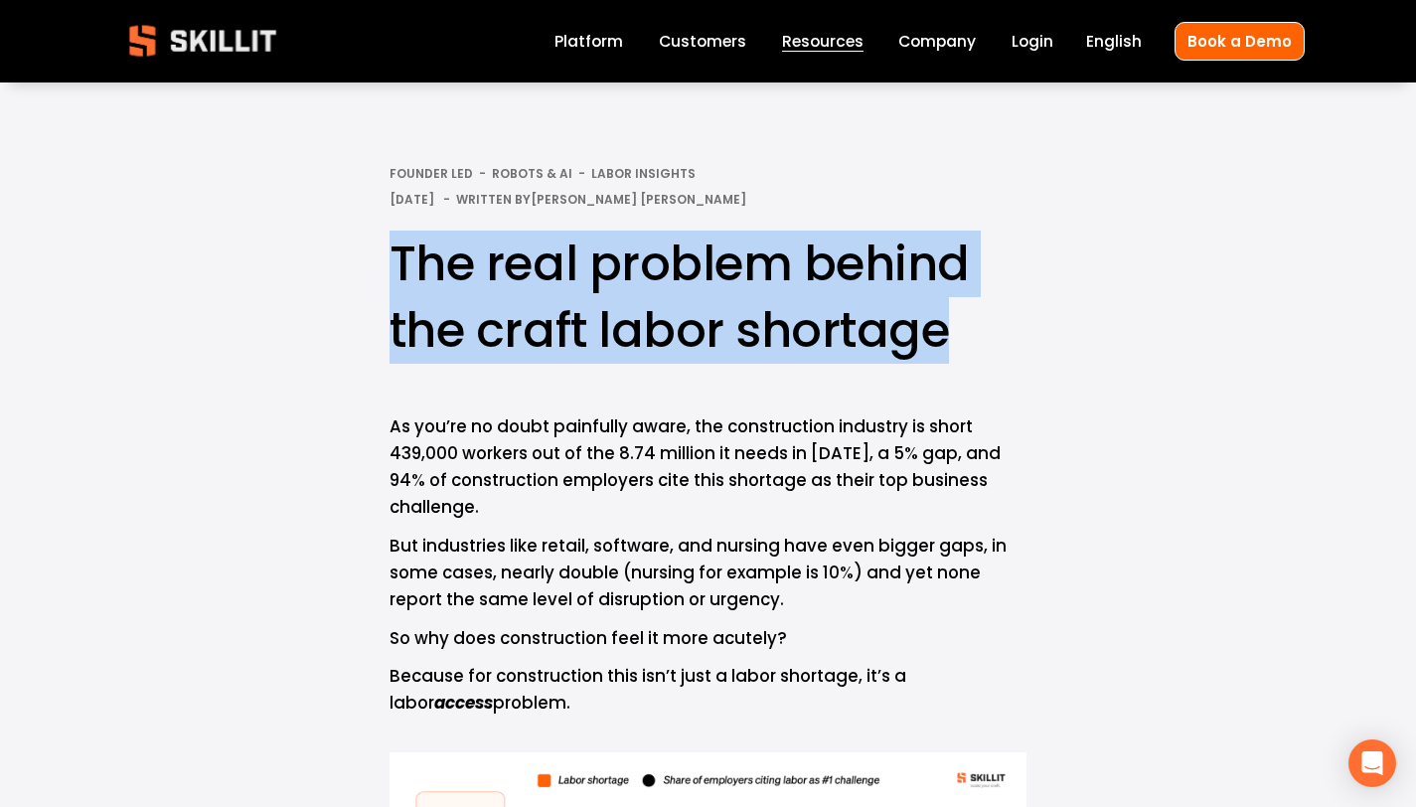
drag, startPoint x: 922, startPoint y: 301, endPoint x: 385, endPoint y: 230, distance: 542.3
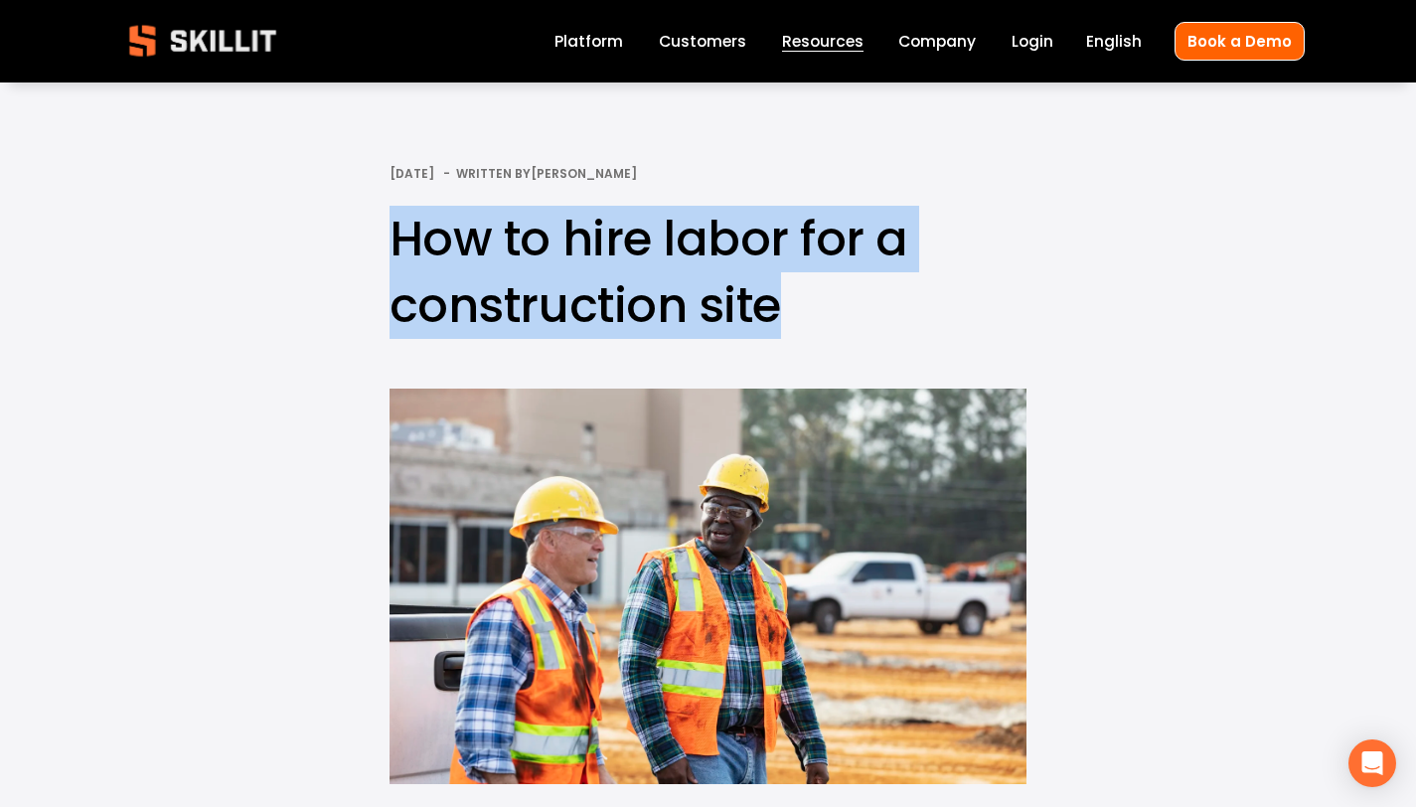
drag, startPoint x: 772, startPoint y: 300, endPoint x: 384, endPoint y: 237, distance: 393.5
copy h1 "How to hire labor for a construction site"
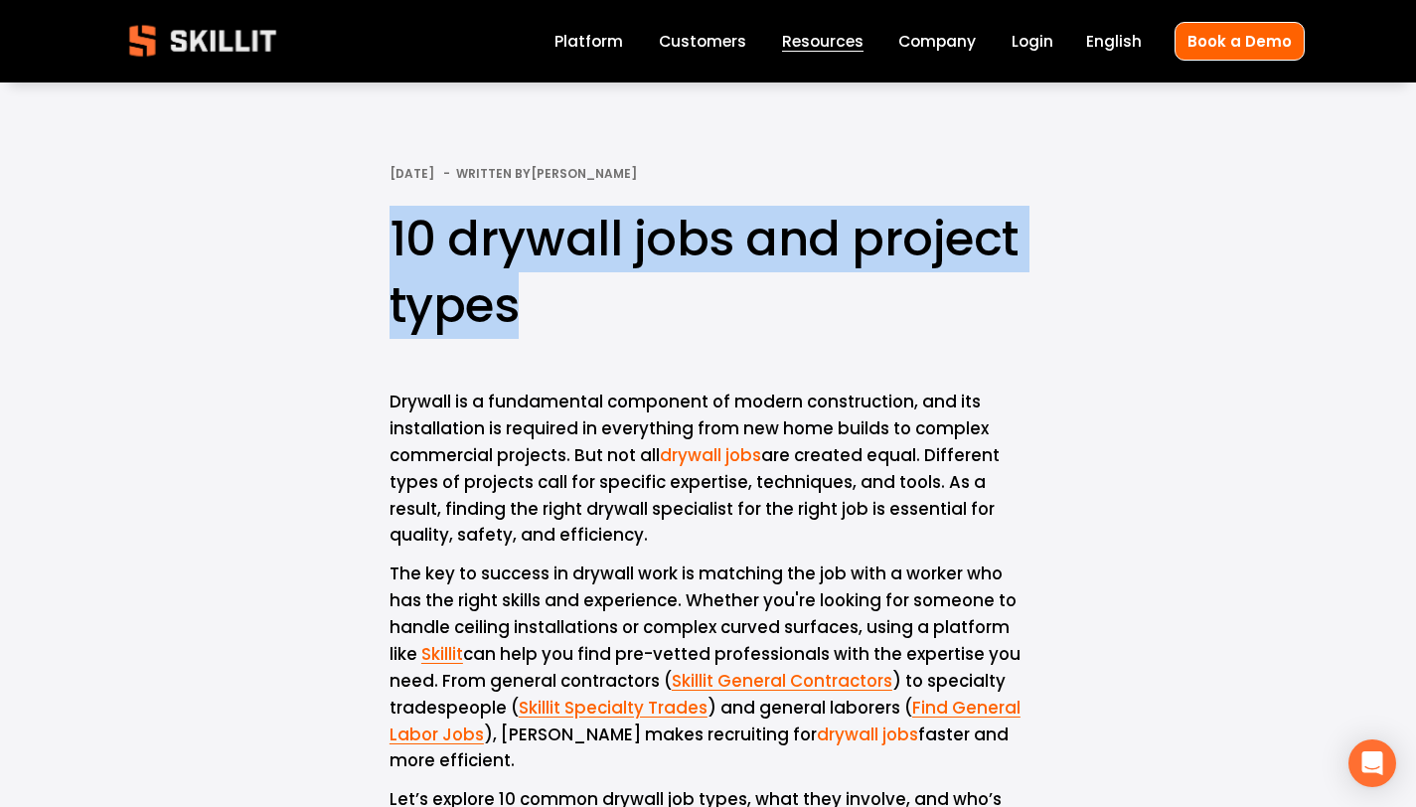
drag, startPoint x: 527, startPoint y: 308, endPoint x: 394, endPoint y: 241, distance: 148.0
click at [394, 241] on h1 "10 drywall jobs and project types" at bounding box center [708, 272] width 637 height 133
copy h1 "10 drywall jobs and project types"
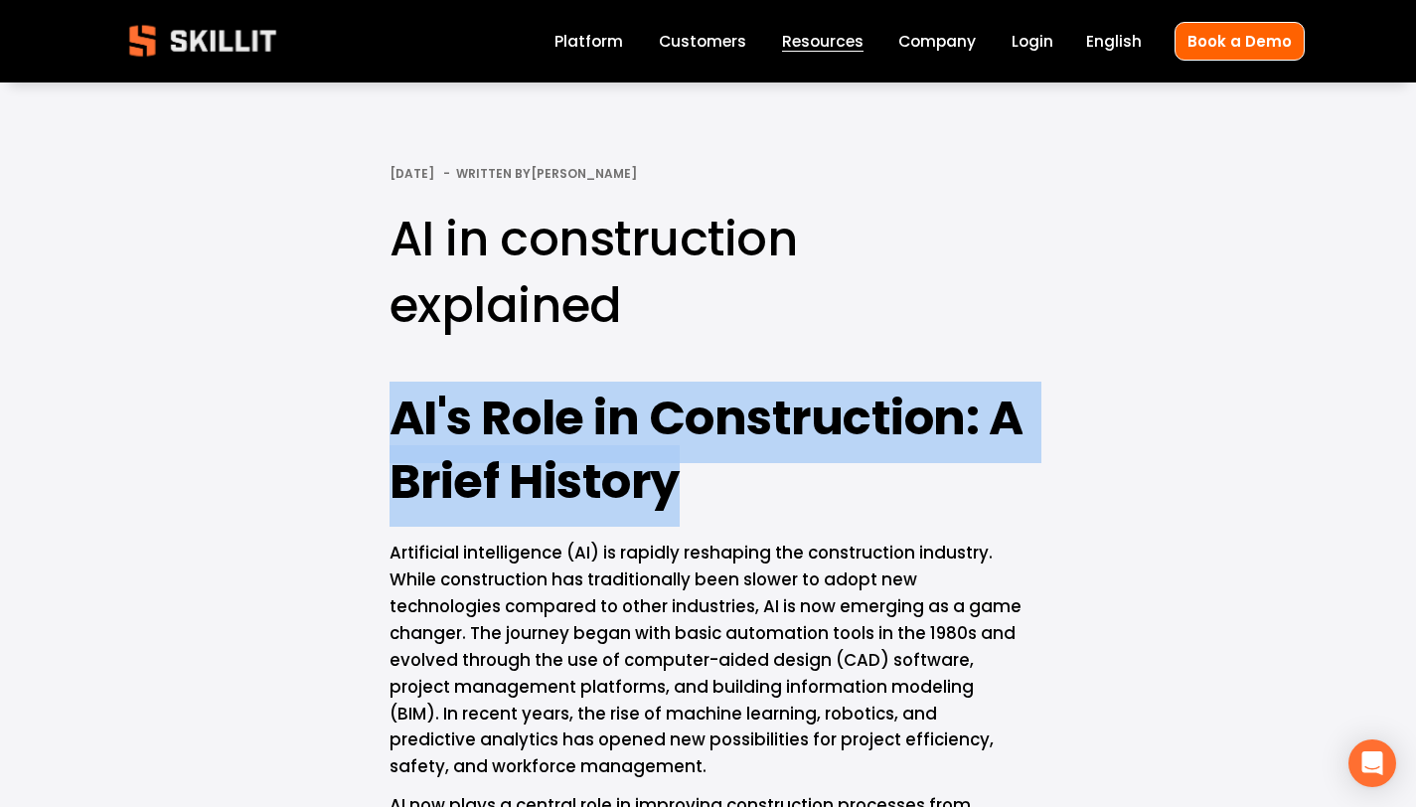
drag, startPoint x: 697, startPoint y: 479, endPoint x: 374, endPoint y: 411, distance: 329.9
click at [374, 411] on div "AI's Role in Construction: A Brief History Artificial intelligence (AI) is rapi…" at bounding box center [708, 713] width 671 height 648
copy strong "AI's Role in Construction: A Brief History"
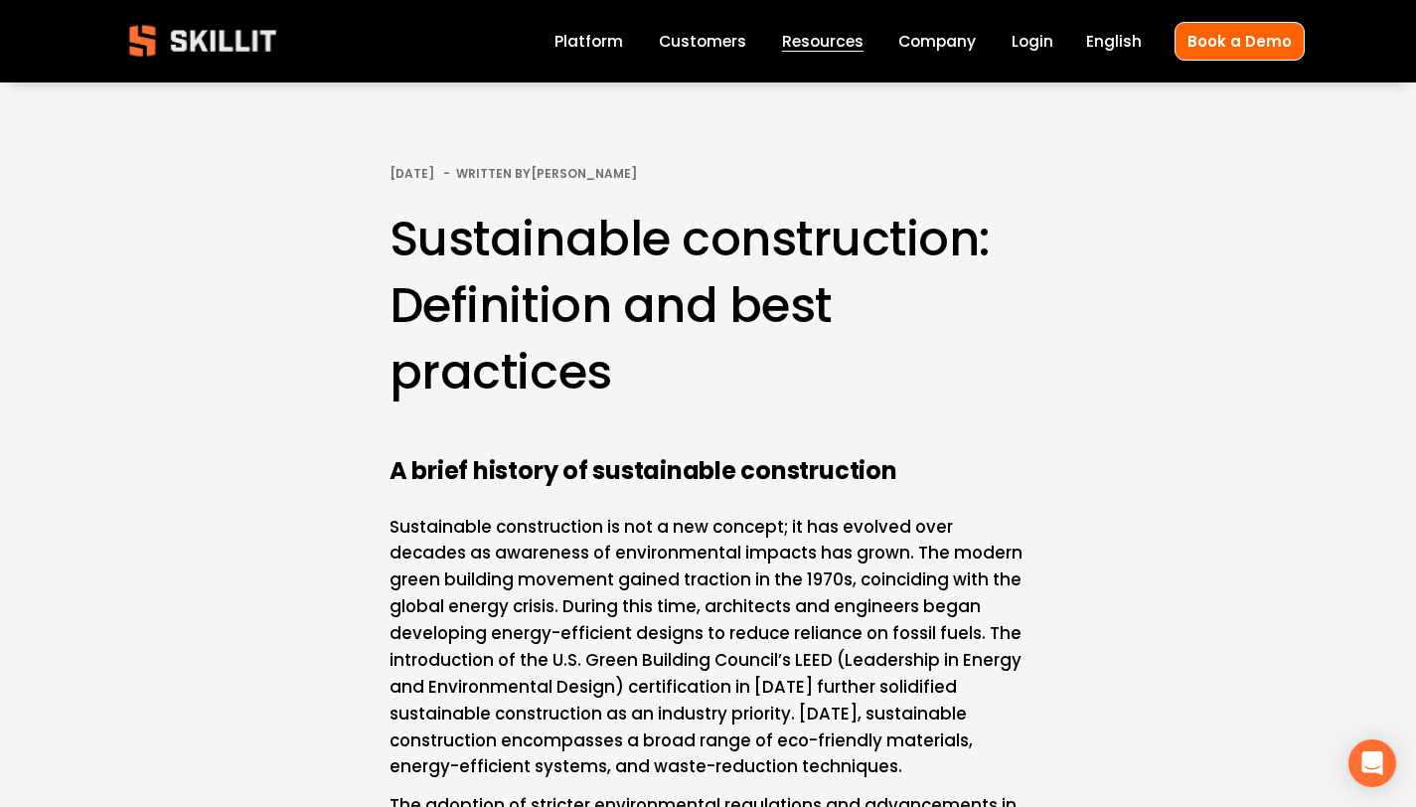
click at [599, 383] on h1 "Sustainable construction: Definition and best practices" at bounding box center [708, 306] width 637 height 201
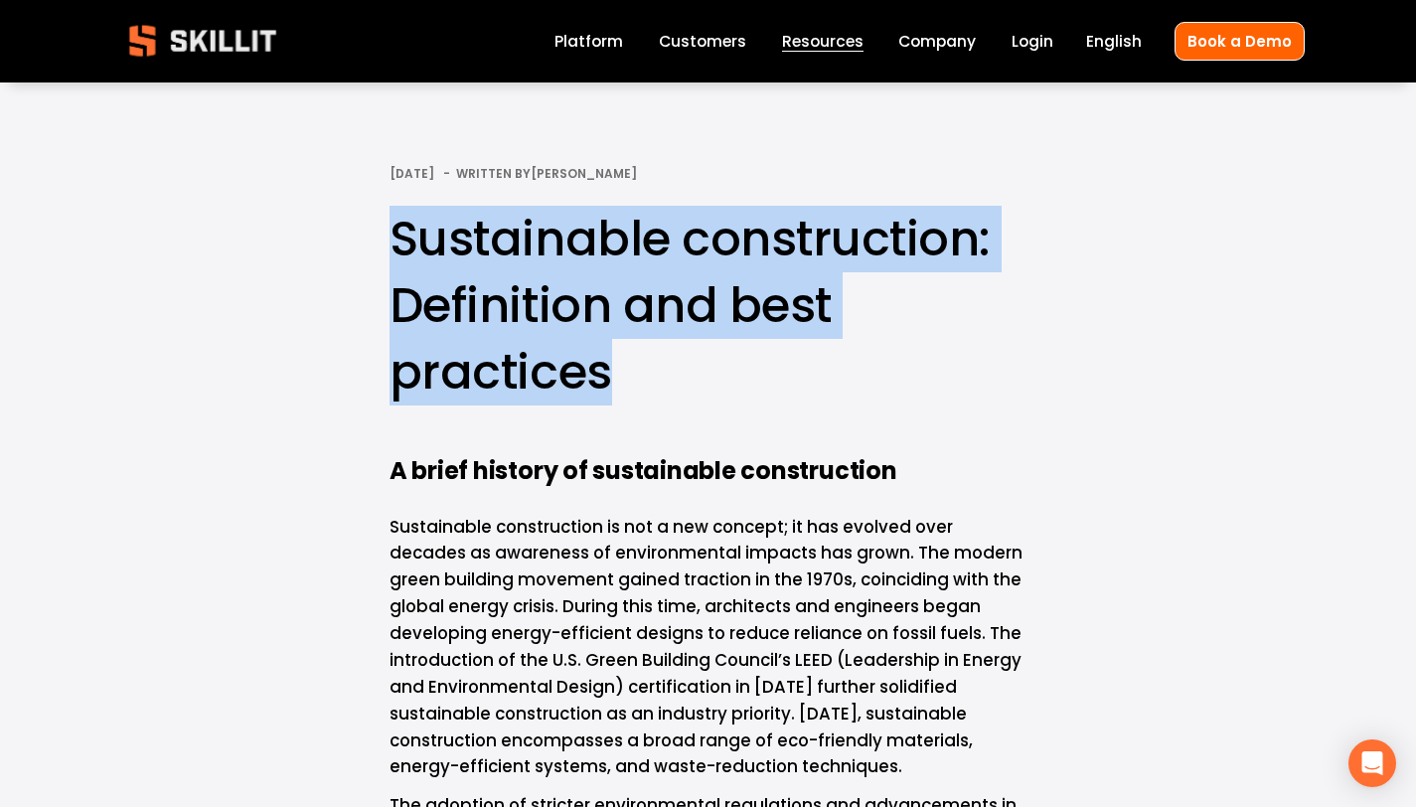
drag, startPoint x: 634, startPoint y: 380, endPoint x: 343, endPoint y: 242, distance: 321.8
copy h1 "Sustainable construction: Definition and best practices"
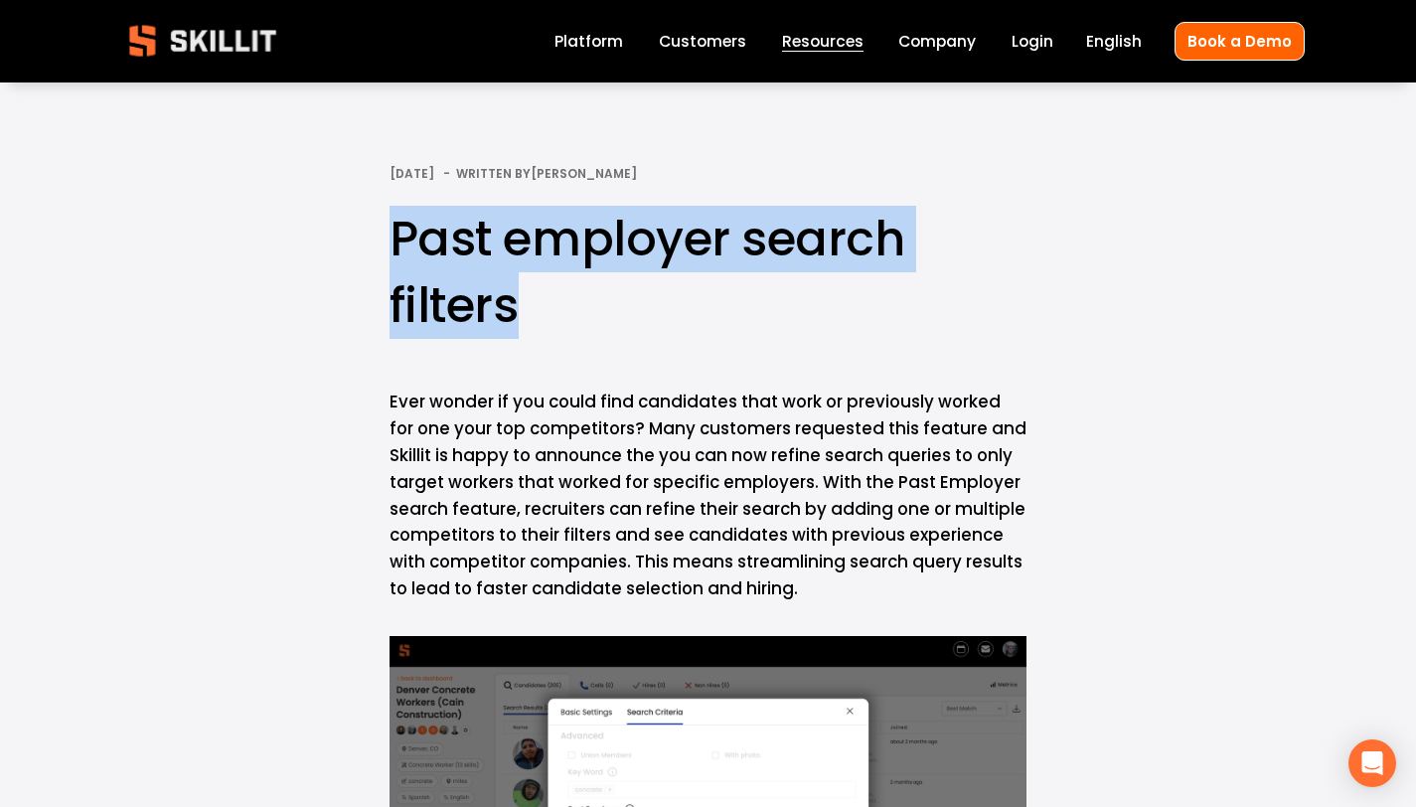
drag, startPoint x: 523, startPoint y: 305, endPoint x: 379, endPoint y: 246, distance: 155.6
click at [379, 246] on article "Past employer search filters Mar 26 Written By Daniel Donovan Ever wonder if yo…" at bounding box center [708, 783] width 1416 height 1374
copy h1 "Past employer search filters"
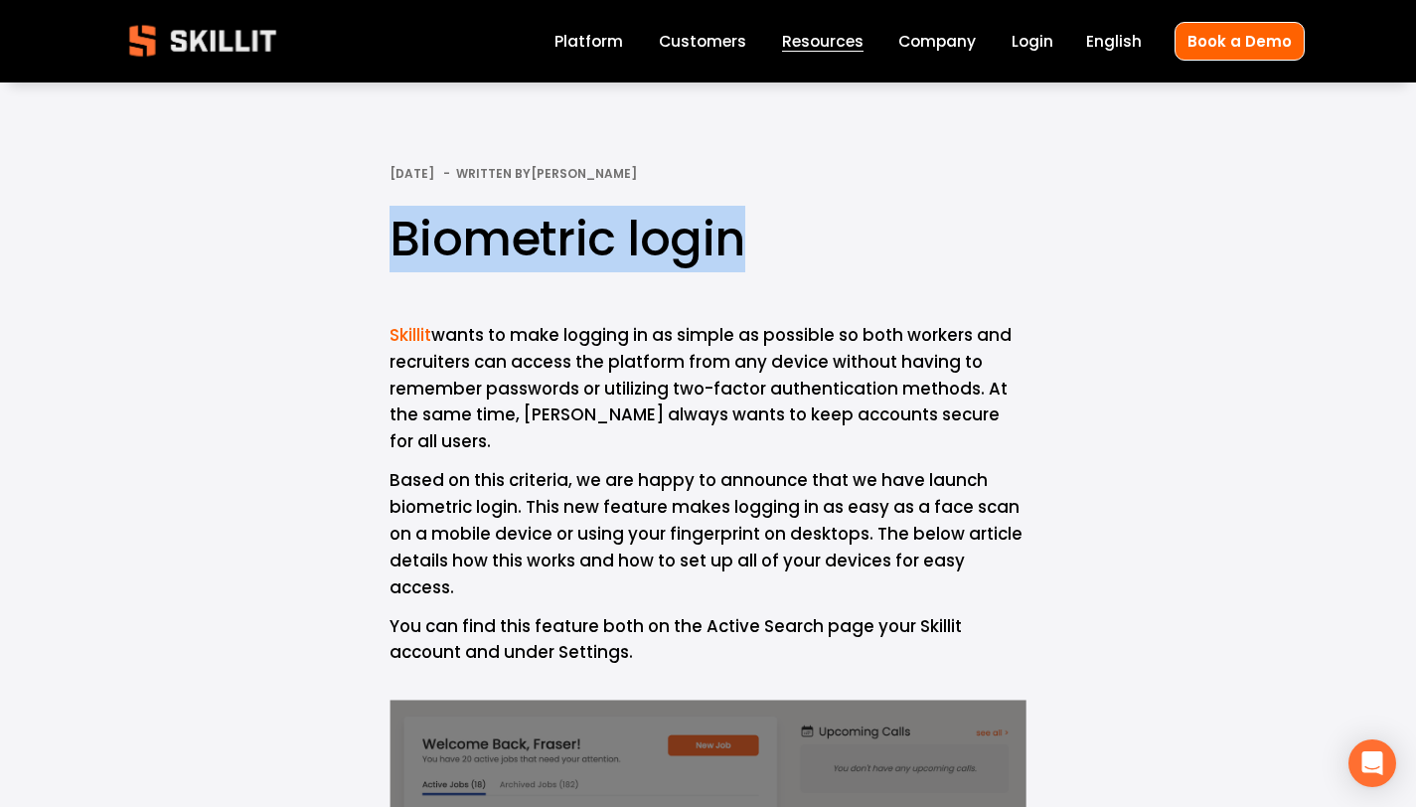
drag, startPoint x: 755, startPoint y: 242, endPoint x: 313, endPoint y: 239, distance: 442.2
copy h1 "Biometric login"
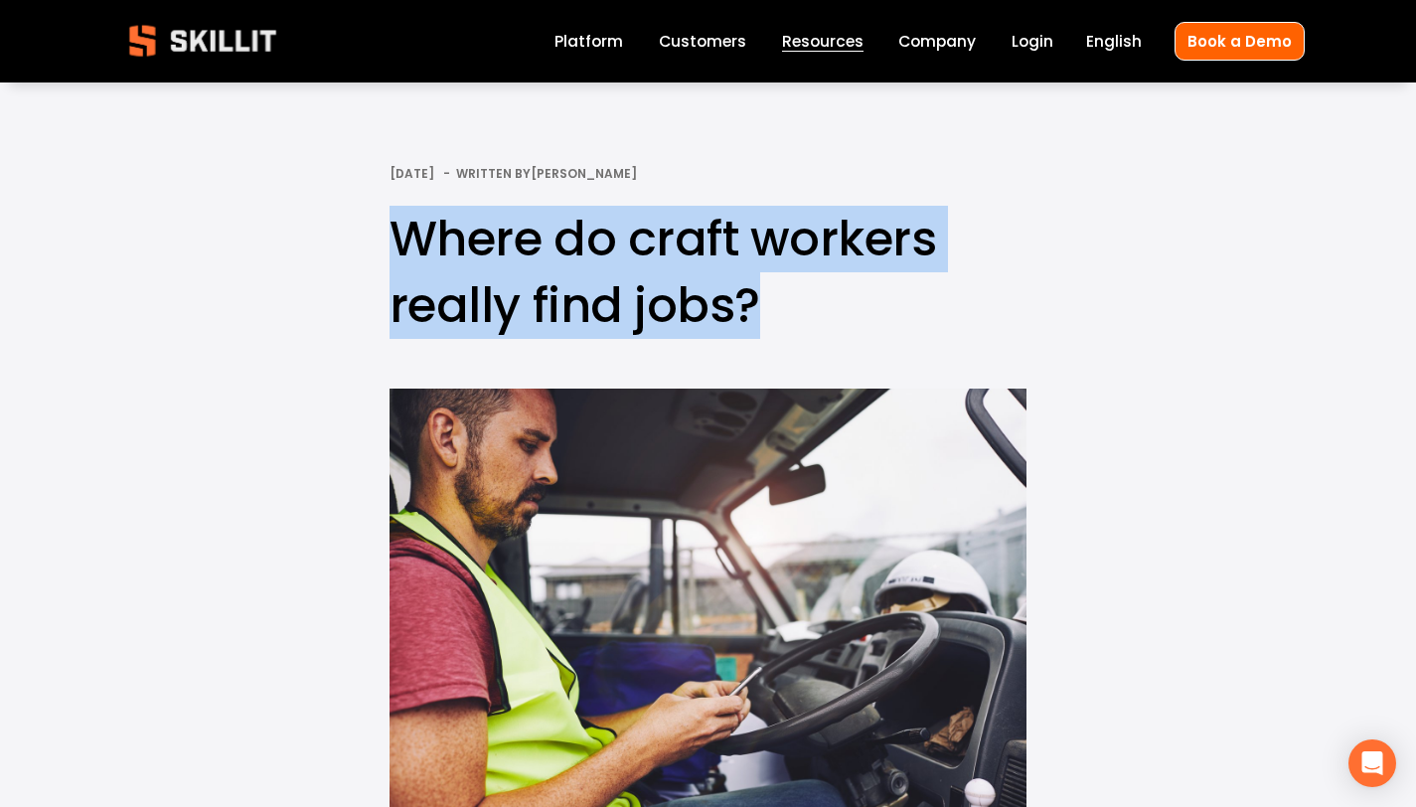
drag, startPoint x: 771, startPoint y: 311, endPoint x: 403, endPoint y: 249, distance: 372.8
click at [403, 249] on h1 "Where do craft workers really find jobs?" at bounding box center [708, 272] width 637 height 133
copy h1 "Where do craft workers really find jobs?"
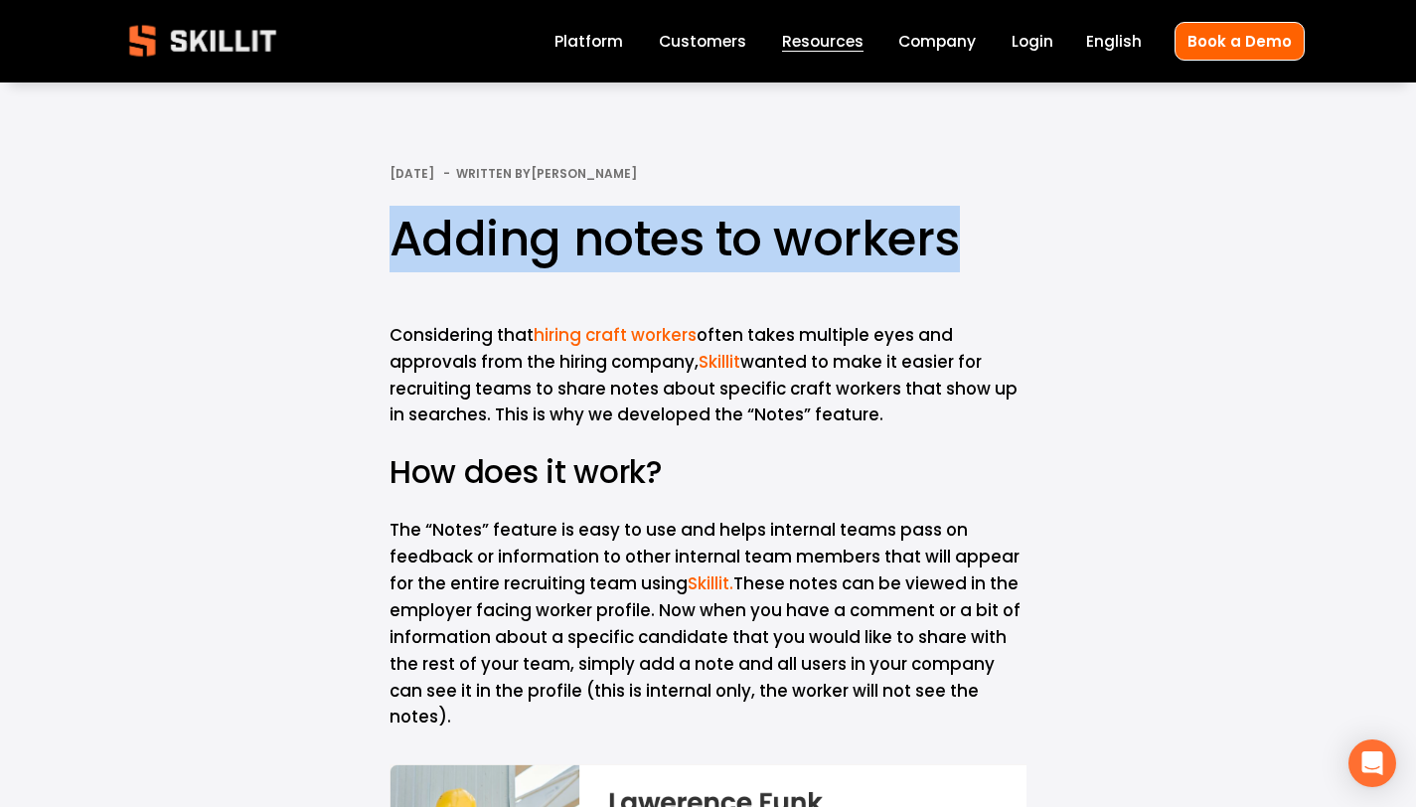
drag, startPoint x: 961, startPoint y: 239, endPoint x: 390, endPoint y: 248, distance: 571.4
click at [390, 248] on h1 "Adding notes to workers" at bounding box center [708, 239] width 637 height 67
copy h1 "Adding notes to workers"
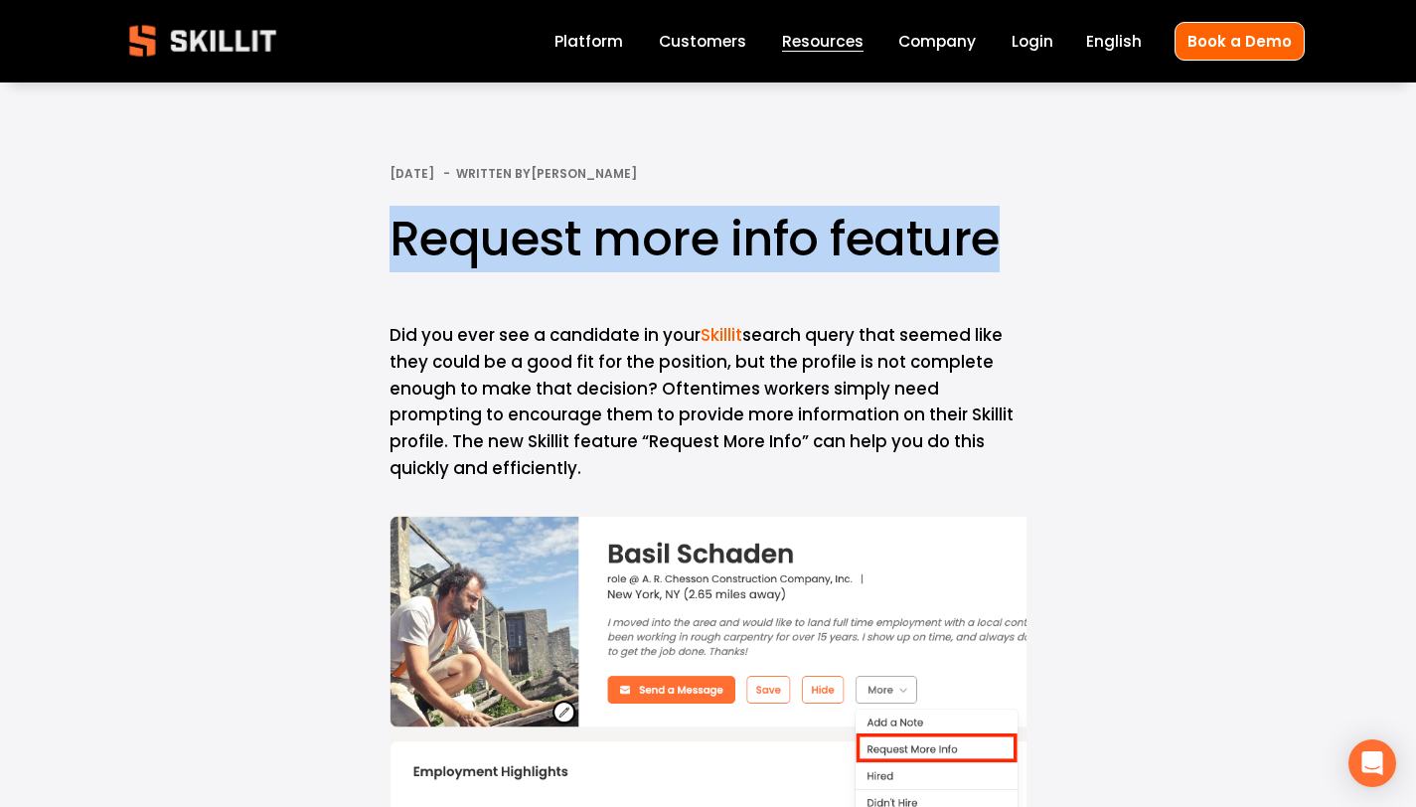
drag, startPoint x: 1007, startPoint y: 238, endPoint x: 349, endPoint y: 275, distance: 658.9
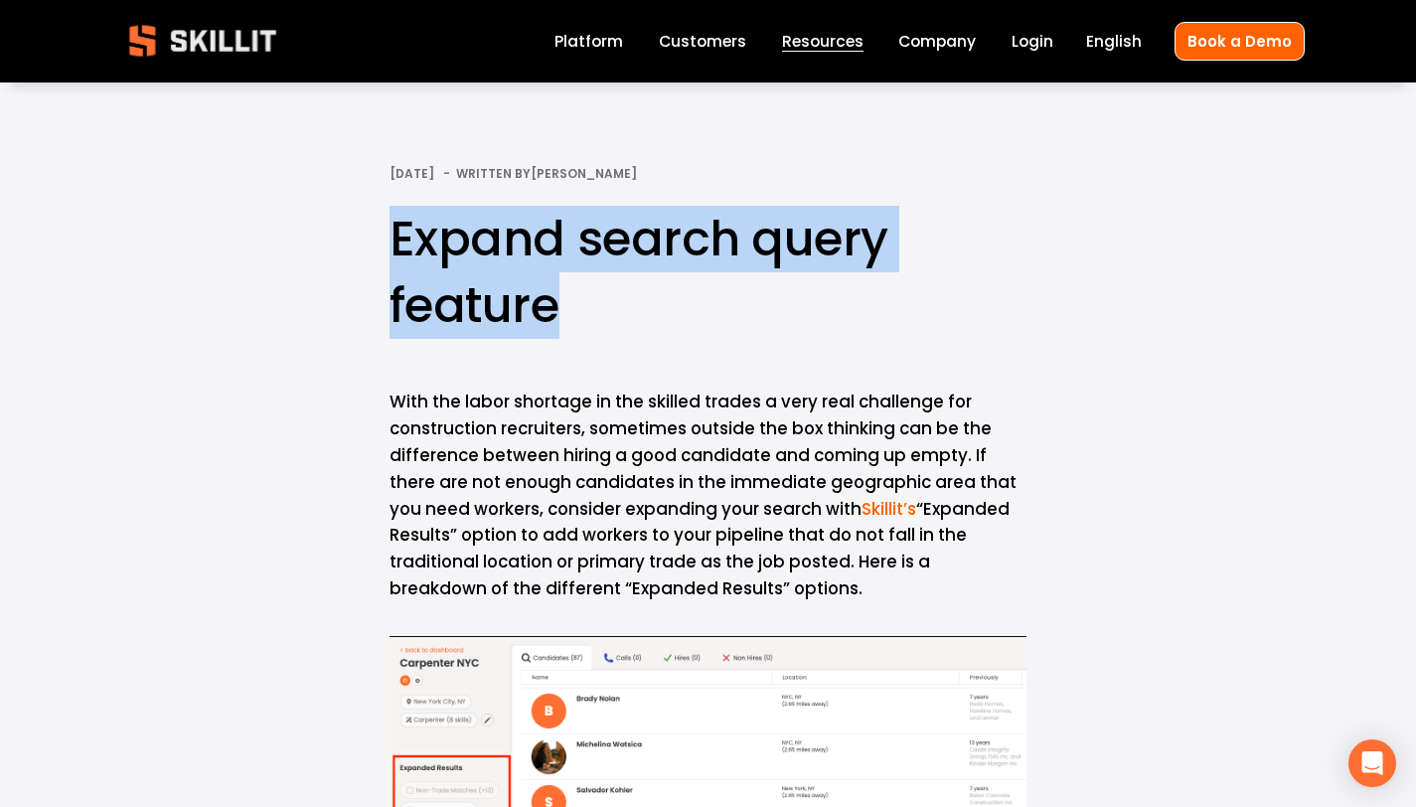
drag, startPoint x: 578, startPoint y: 312, endPoint x: 373, endPoint y: 255, distance: 213.4
copy h1 "Expand search query feature"
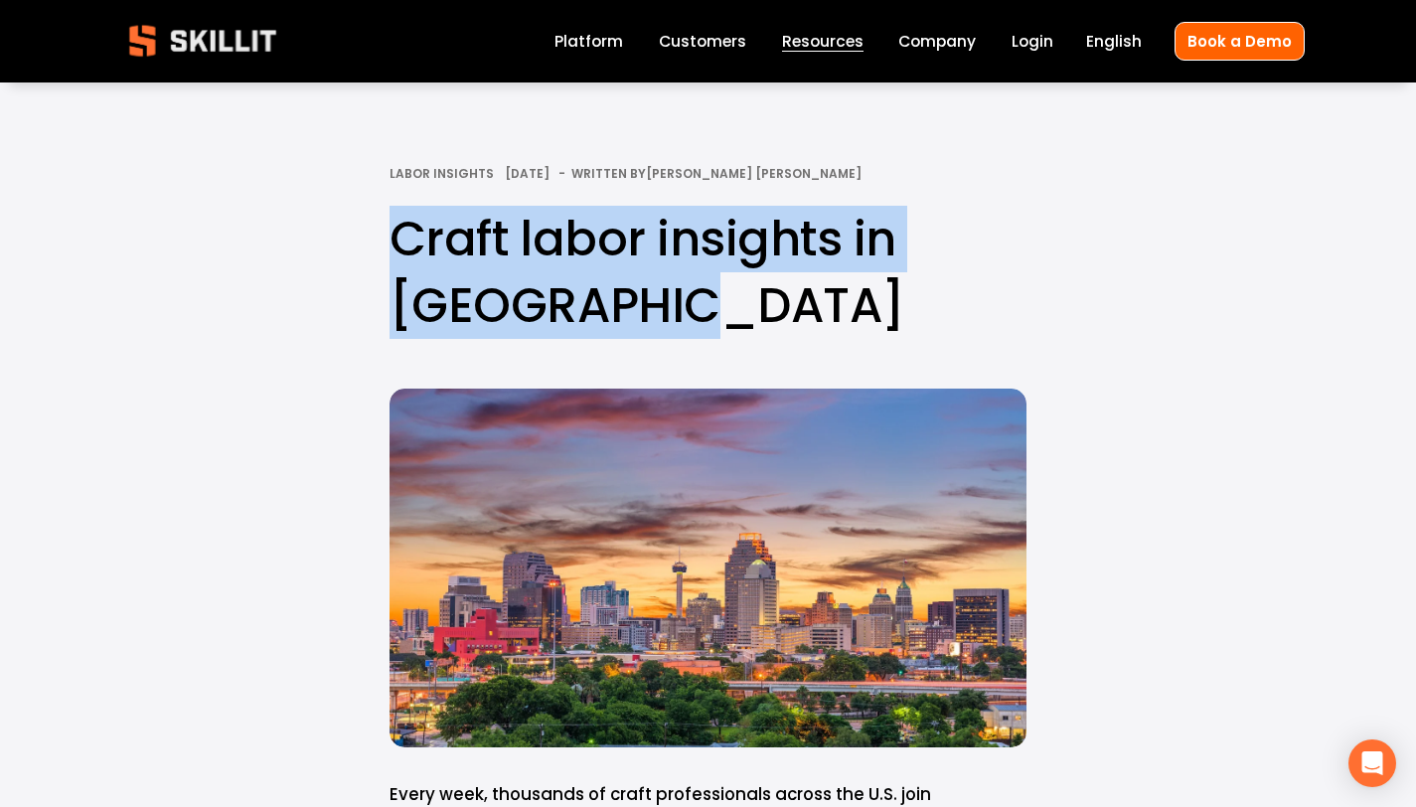
drag, startPoint x: 576, startPoint y: 308, endPoint x: 329, endPoint y: 227, distance: 260.5
copy h1 "Craft labor insights in [GEOGRAPHIC_DATA]"
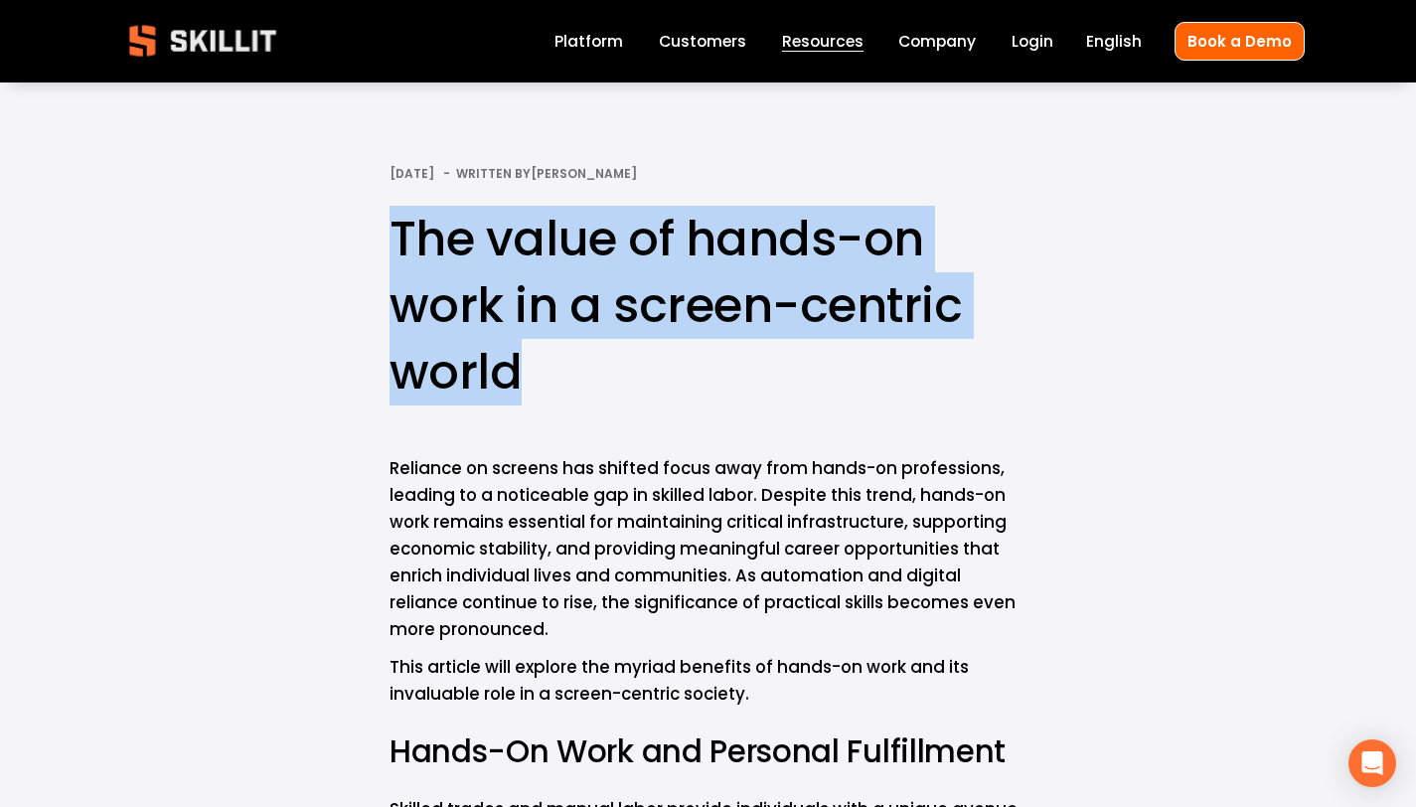
drag, startPoint x: 516, startPoint y: 368, endPoint x: 377, endPoint y: 246, distance: 184.5
copy h1 "The value of hands-on work in a screen-centric world"
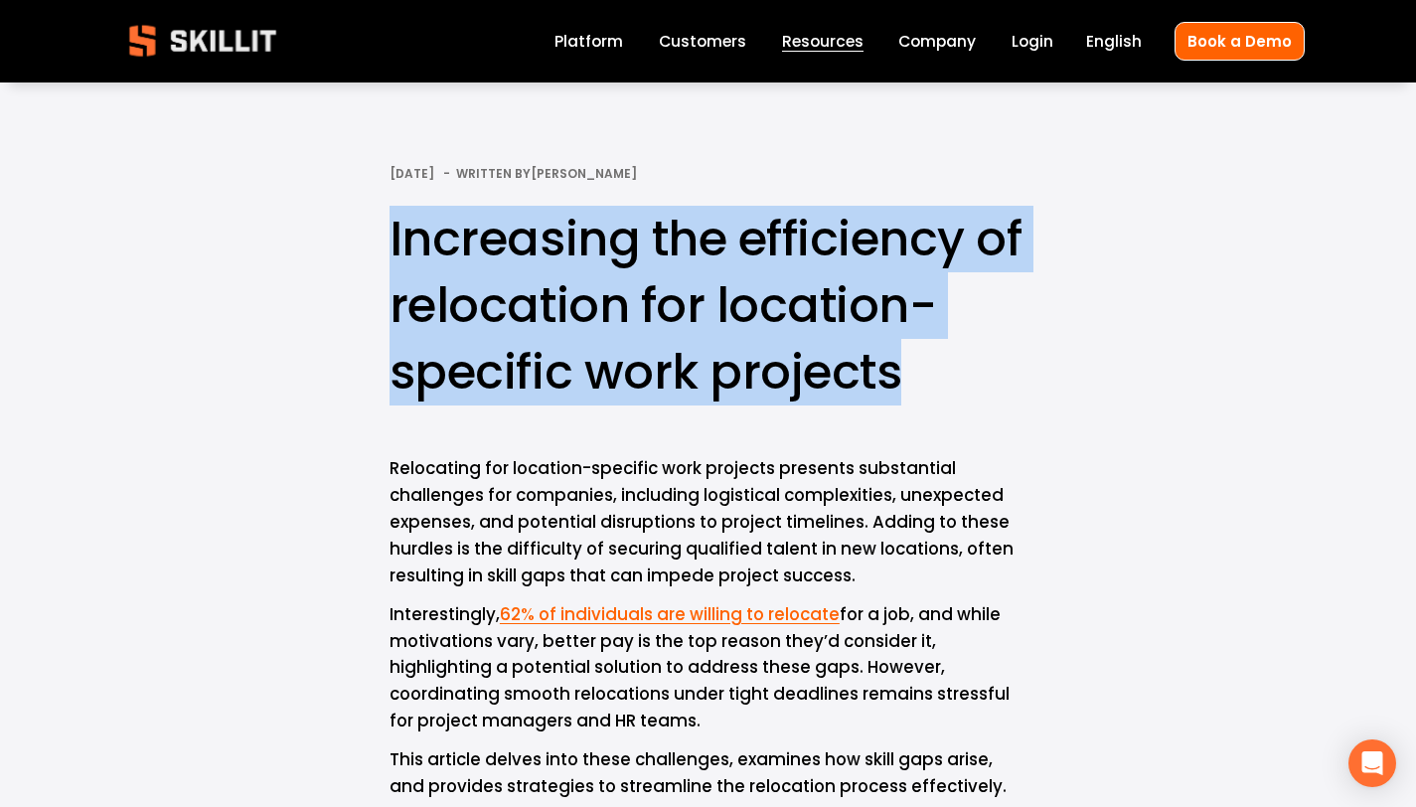
drag, startPoint x: 902, startPoint y: 385, endPoint x: 386, endPoint y: 251, distance: 533.6
copy h1 "Increasing the efficiency of relocation for location-specific work projects"
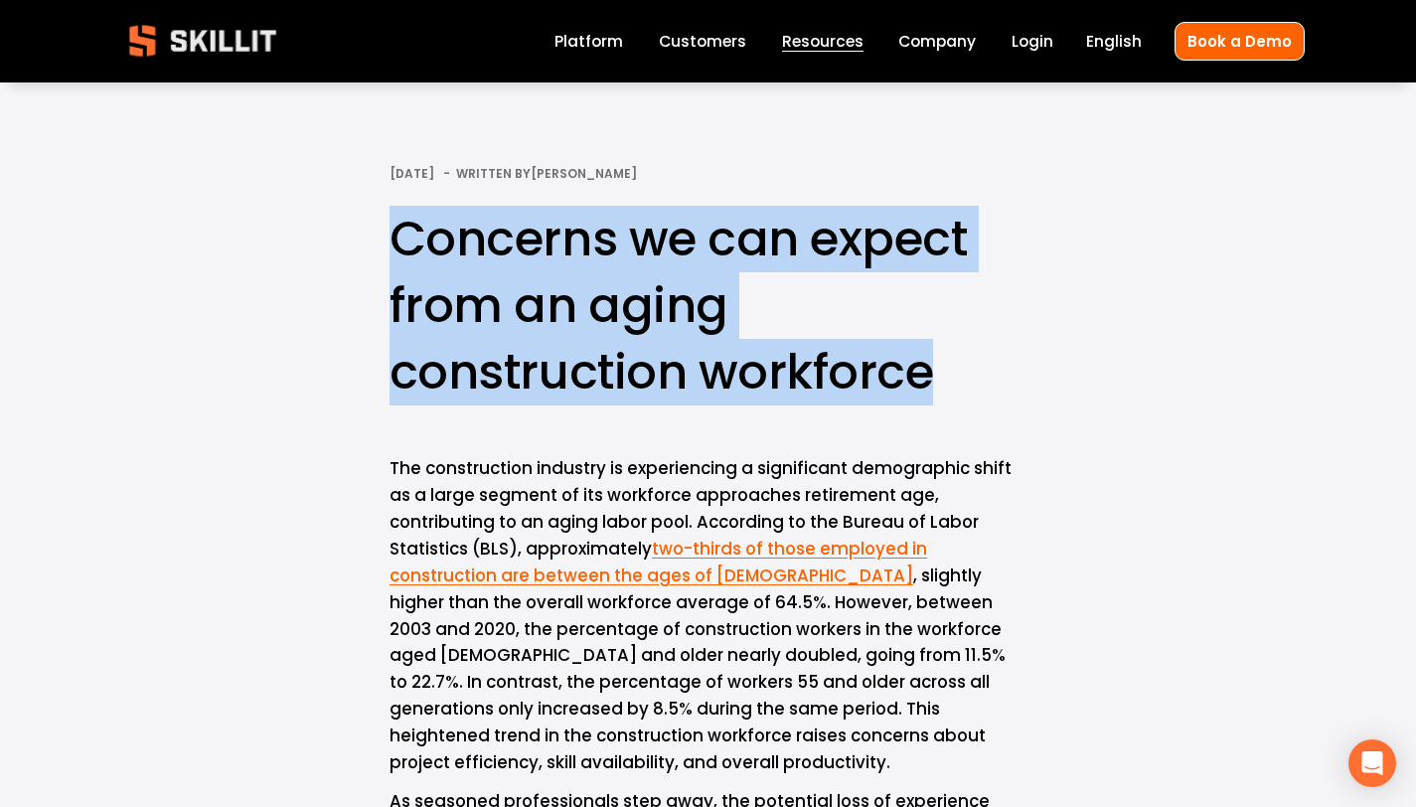
drag, startPoint x: 932, startPoint y: 369, endPoint x: 402, endPoint y: 245, distance: 543.8
click at [402, 245] on h1 "Concerns we can expect from an aging construction workforce" at bounding box center [708, 306] width 637 height 201
copy h1 "Concerns we can expect from an aging construction workforce"
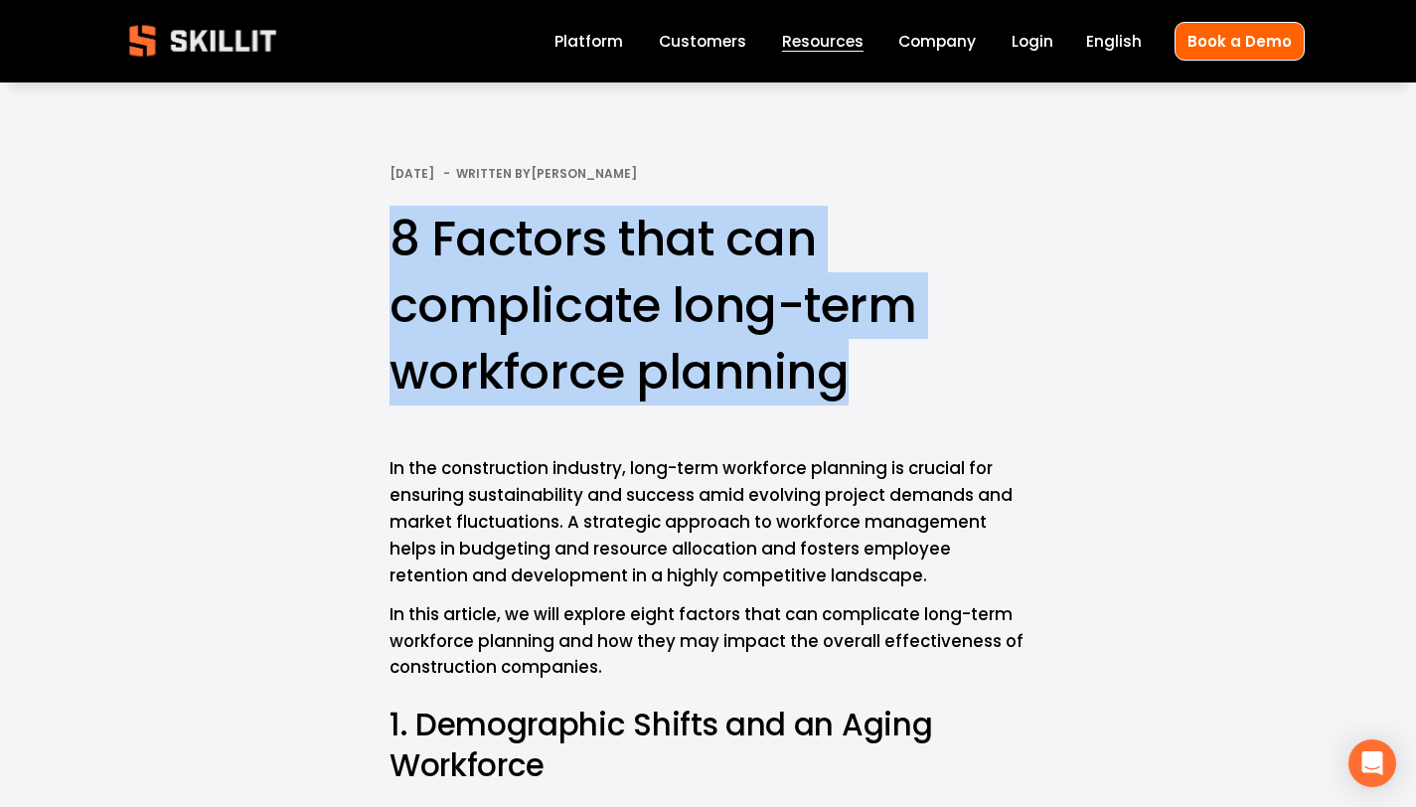
drag, startPoint x: 852, startPoint y: 367, endPoint x: 333, endPoint y: 252, distance: 531.1
copy h1 "8 Factors that can complicate long-term workforce planning"
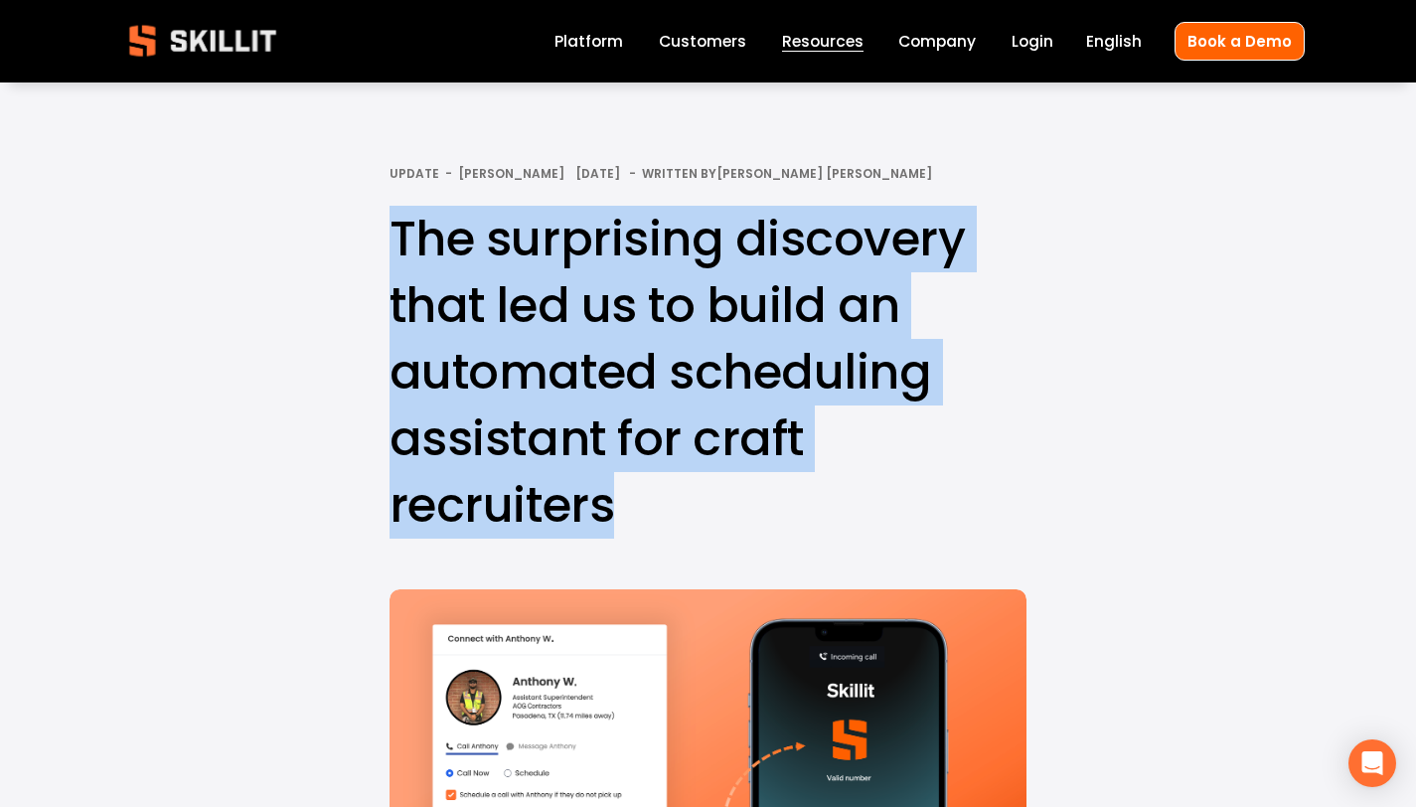
drag, startPoint x: 608, startPoint y: 510, endPoint x: 272, endPoint y: 256, distance: 420.7
copy h1 "The surprising discovery that led us to build an automated scheduling assistant…"
